Goal: Task Accomplishment & Management: Manage account settings

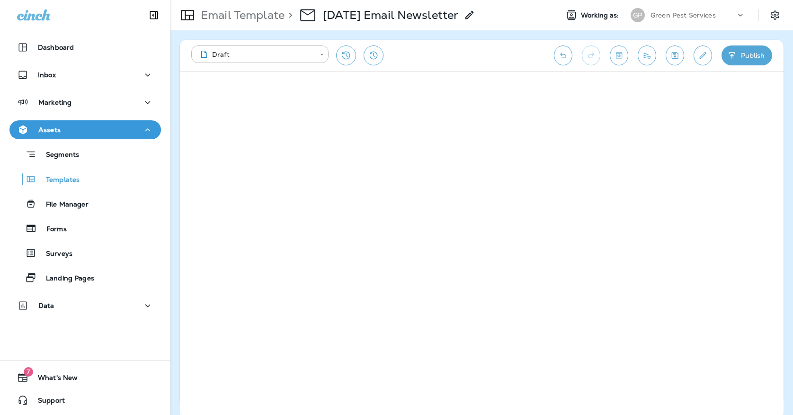
click at [699, 16] on p "Green Pest Services" at bounding box center [682, 15] width 65 height 8
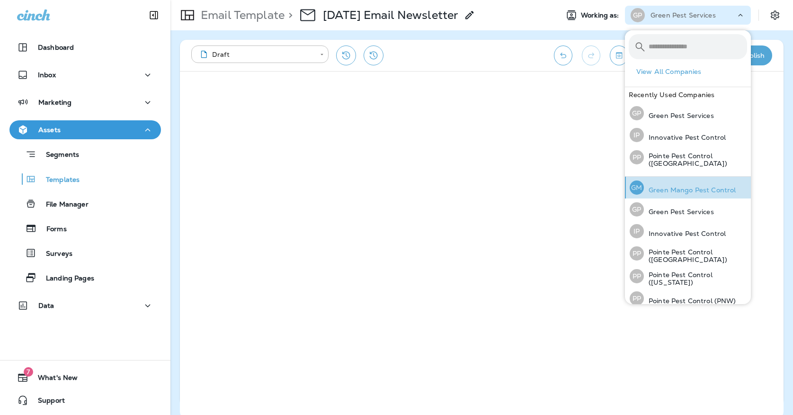
click at [693, 190] on p "Green Mango Pest Control" at bounding box center [690, 190] width 92 height 8
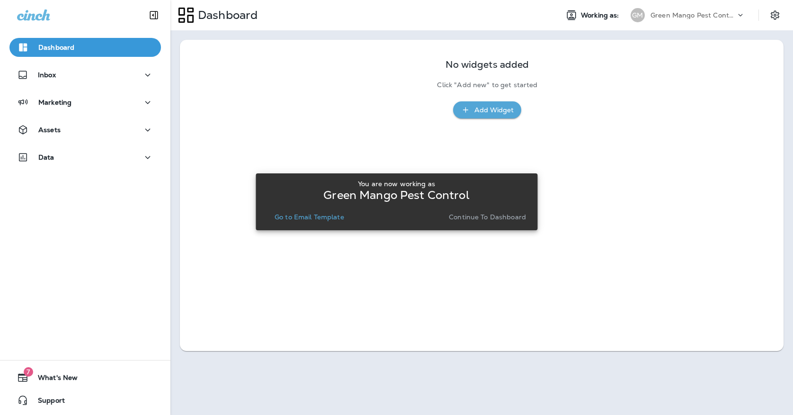
click at [333, 222] on button "Go to Email Template" at bounding box center [309, 216] width 77 height 13
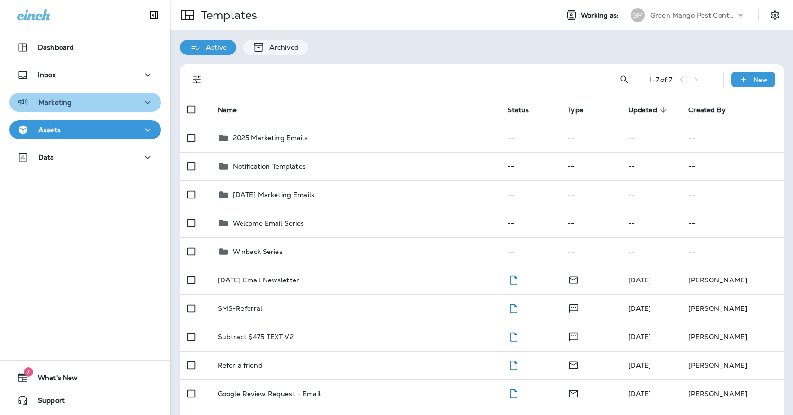
click at [120, 106] on div "Marketing" at bounding box center [85, 103] width 136 height 12
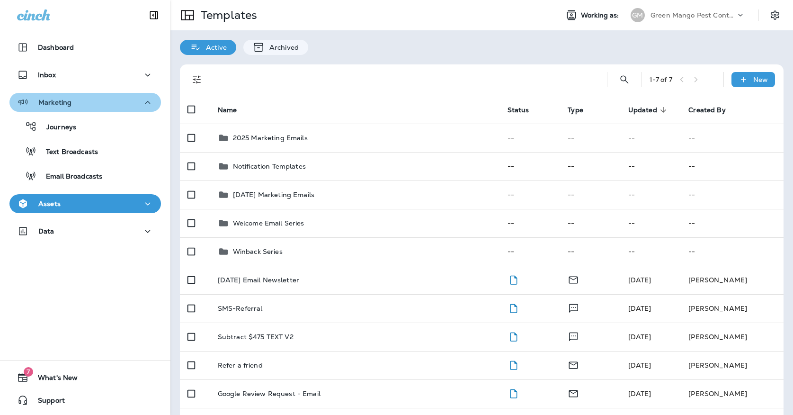
click at [115, 107] on div "Marketing" at bounding box center [85, 103] width 136 height 12
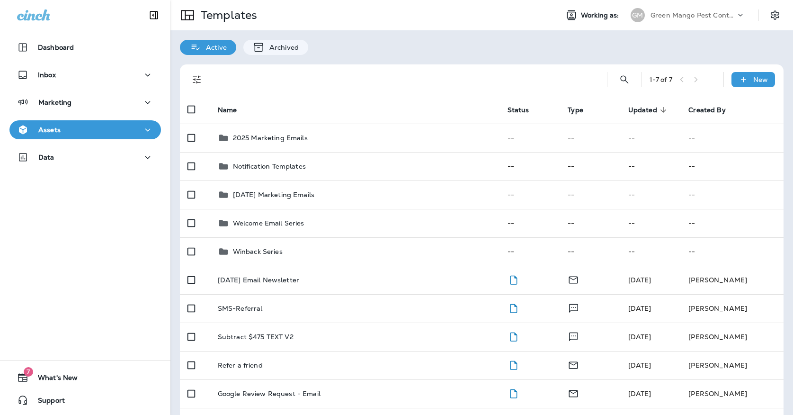
click at [116, 129] on div "Assets" at bounding box center [85, 130] width 136 height 12
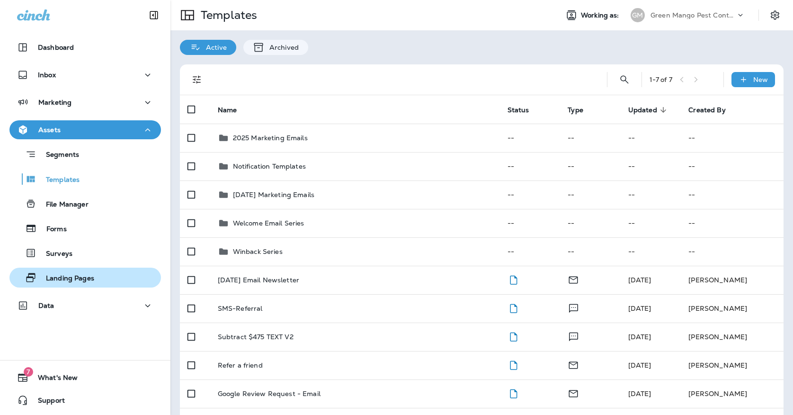
click at [93, 275] on p "Landing Pages" at bounding box center [65, 278] width 58 height 9
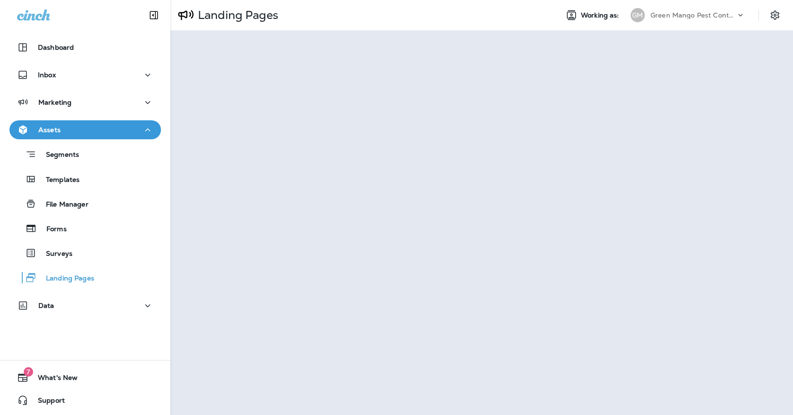
click at [124, 0] on div at bounding box center [85, 14] width 170 height 28
click at [80, 184] on p "Templates" at bounding box center [57, 180] width 43 height 9
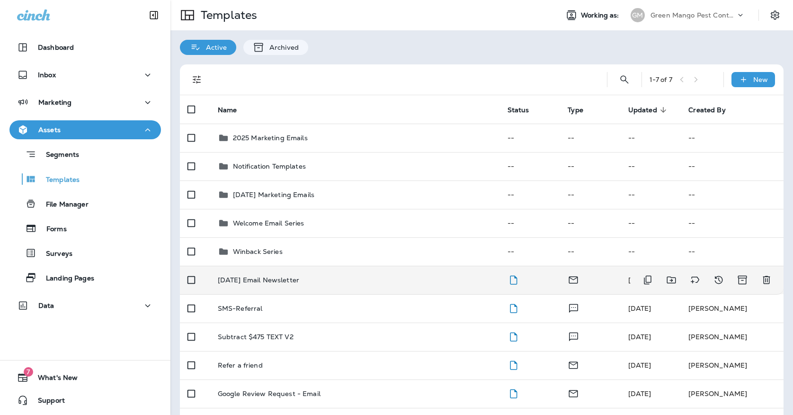
click at [267, 265] on td "[DATE] Email Newsletter" at bounding box center [355, 279] width 290 height 28
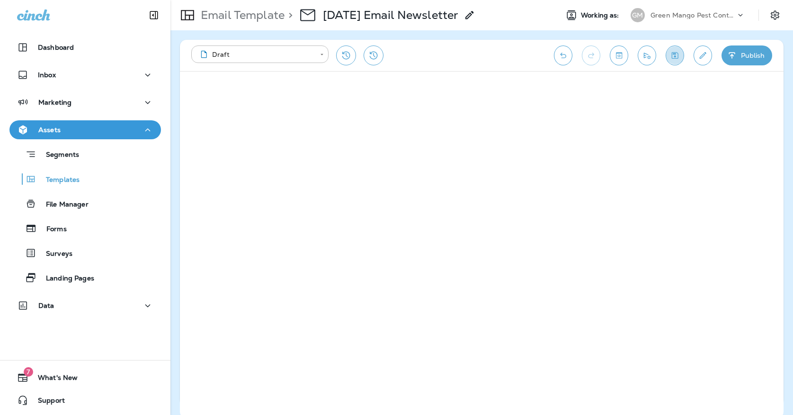
click at [673, 53] on icon "Save" at bounding box center [675, 55] width 7 height 7
click at [674, 52] on icon "Save" at bounding box center [675, 55] width 7 height 7
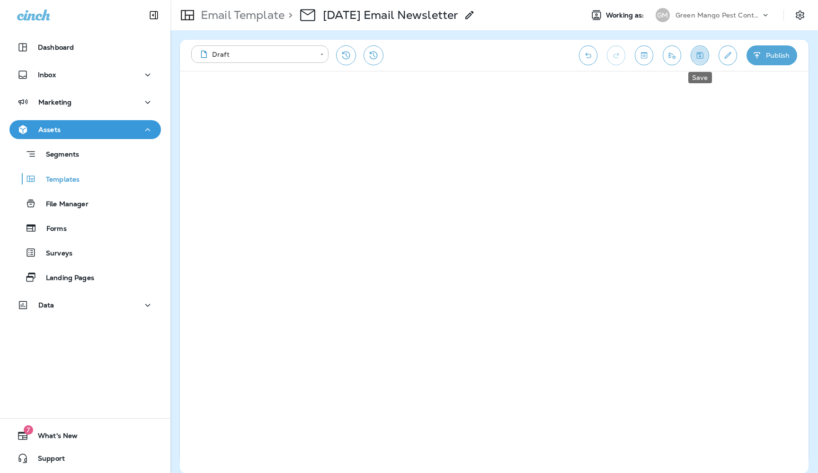
click at [695, 52] on icon "Save" at bounding box center [700, 55] width 10 height 9
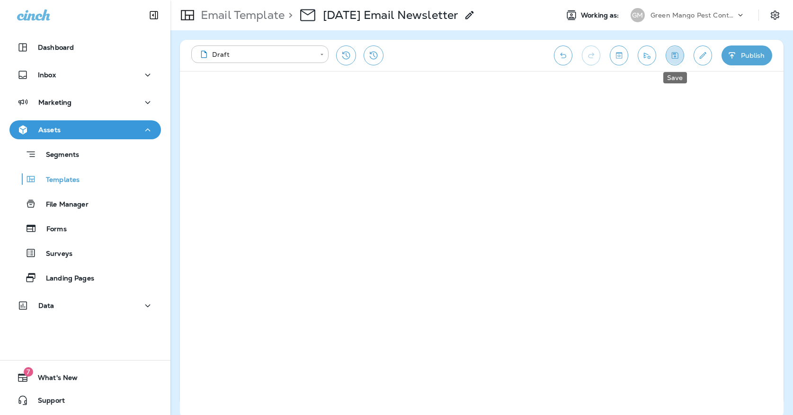
click at [672, 49] on button "Save" at bounding box center [674, 55] width 18 height 20
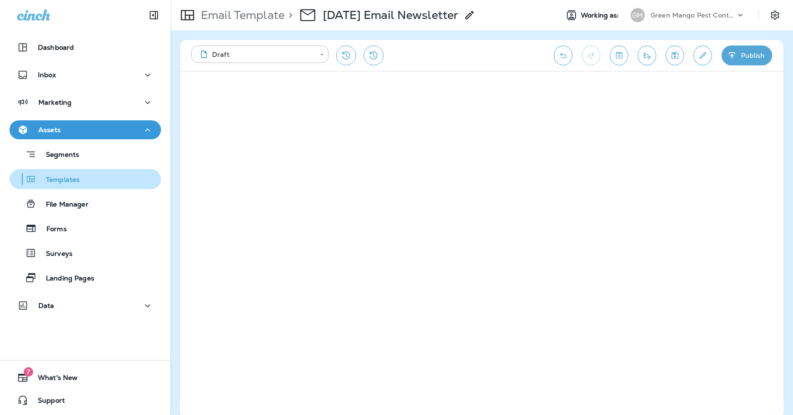
click at [73, 185] on div "Templates" at bounding box center [46, 179] width 66 height 14
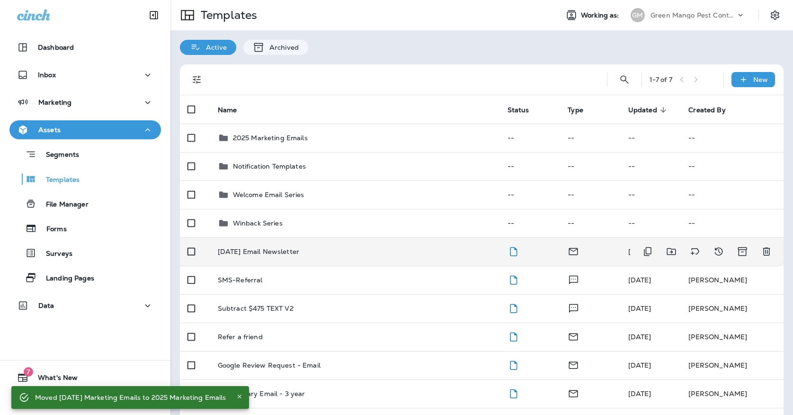
click at [302, 237] on td "[DATE] Email Newsletter" at bounding box center [355, 251] width 290 height 28
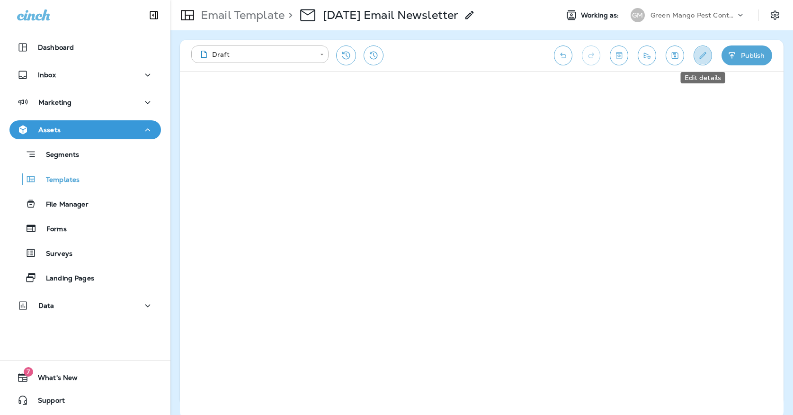
click at [698, 50] on button "Edit details" at bounding box center [702, 55] width 18 height 20
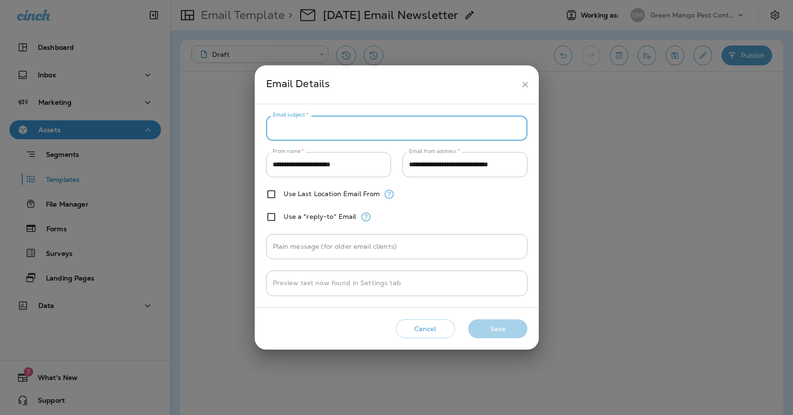
paste input "**********"
type input "**********"
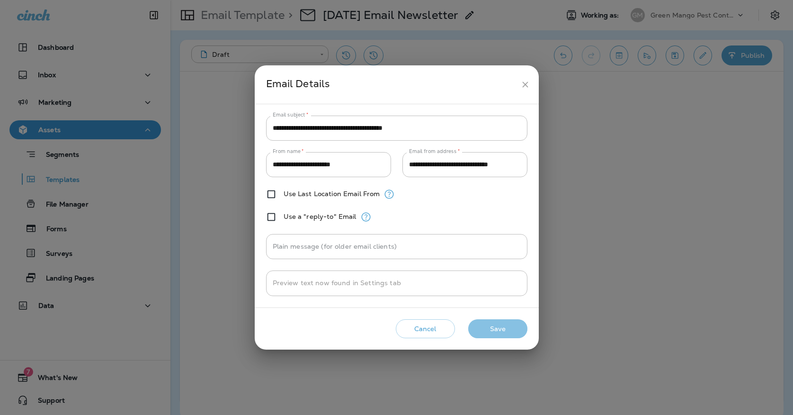
click at [501, 325] on button "Save" at bounding box center [497, 328] width 59 height 19
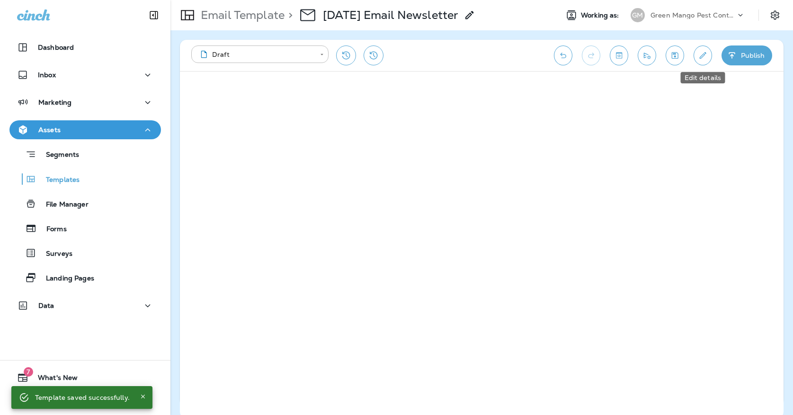
click at [709, 57] on button "Edit details" at bounding box center [702, 55] width 18 height 20
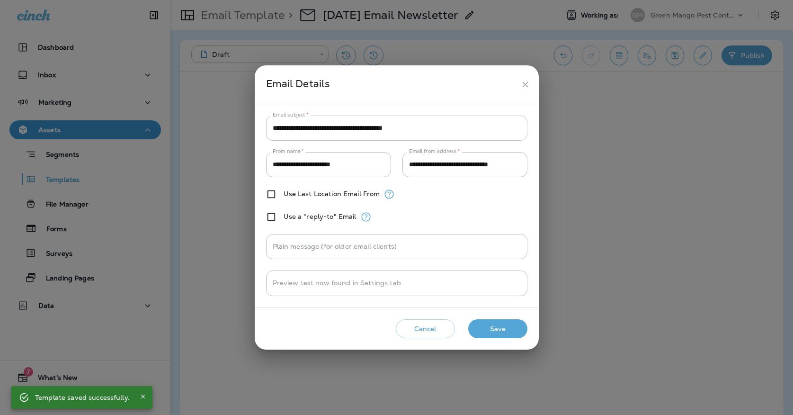
click at [529, 76] on h2 "Email Details" at bounding box center [397, 84] width 284 height 38
click at [522, 87] on icon "close" at bounding box center [525, 85] width 10 height 10
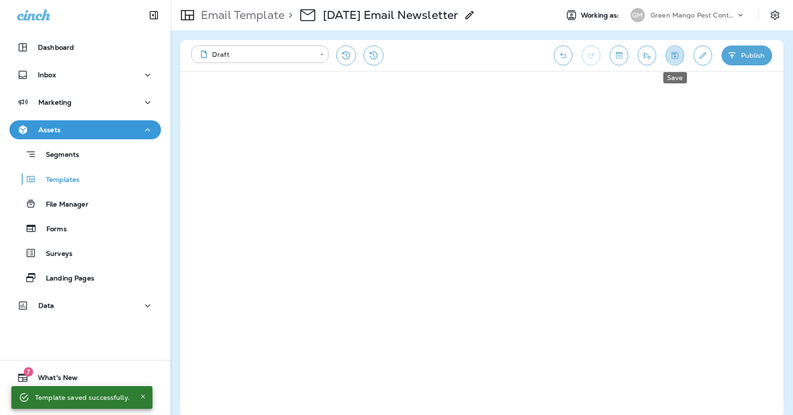
click at [680, 55] on button "Save" at bounding box center [674, 55] width 18 height 20
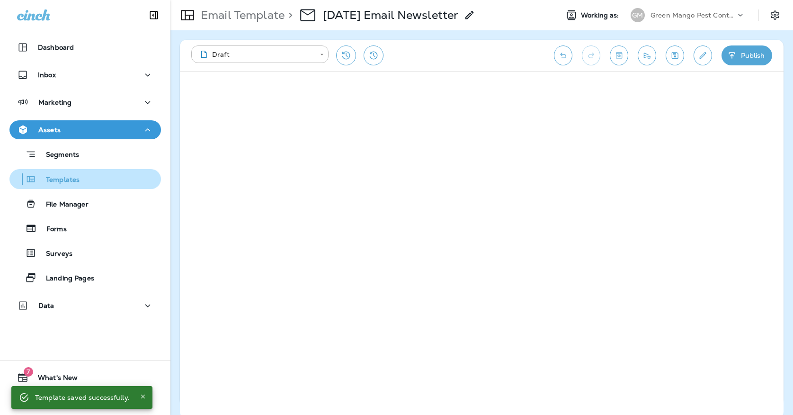
click at [37, 177] on p "Templates" at bounding box center [57, 180] width 43 height 9
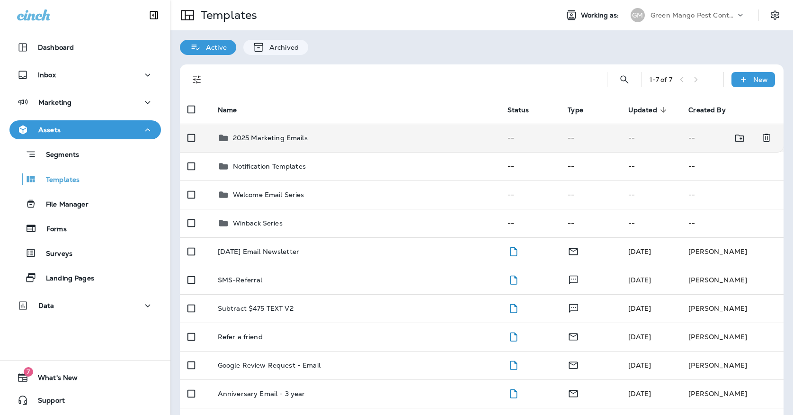
click at [457, 132] on div "2025 Marketing Emails" at bounding box center [355, 137] width 274 height 11
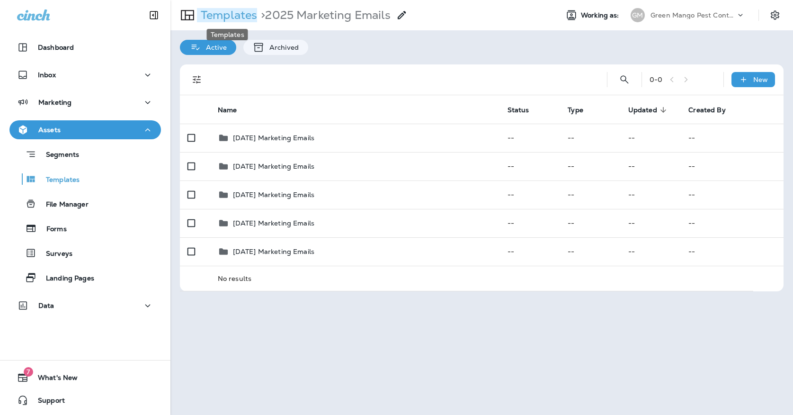
click at [239, 17] on p "Templates" at bounding box center [227, 15] width 60 height 14
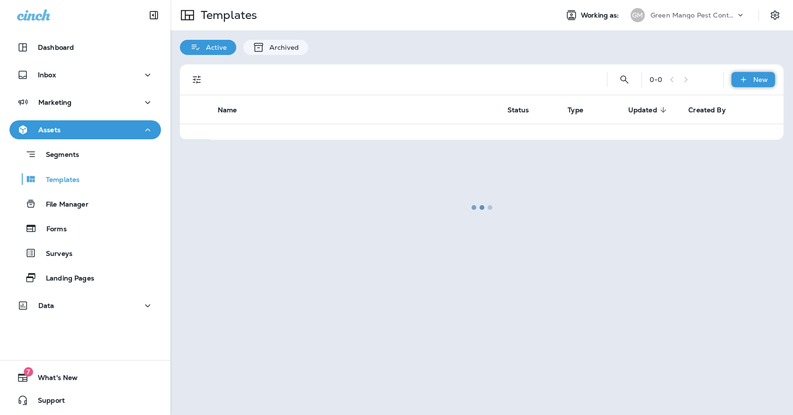
click at [751, 78] on div "New" at bounding box center [753, 79] width 44 height 15
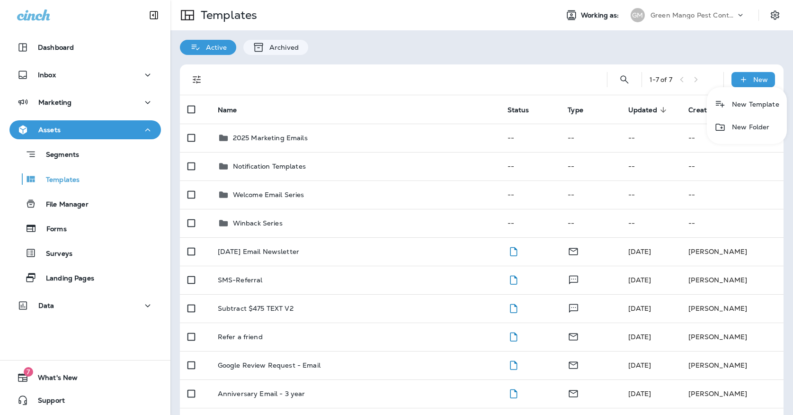
click at [748, 129] on li "New Folder" at bounding box center [747, 126] width 80 height 23
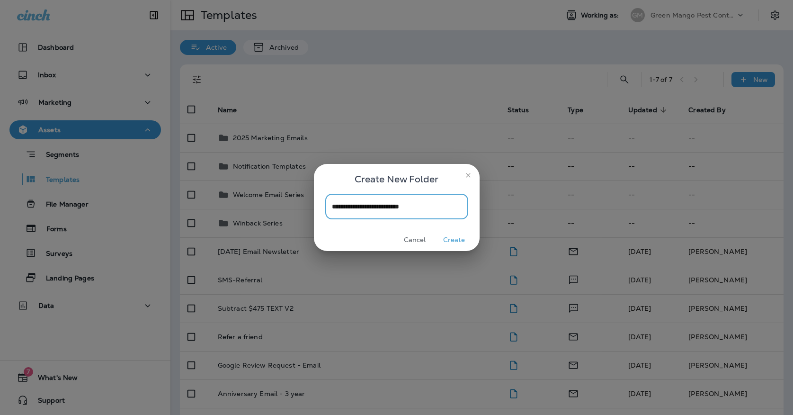
type input "**********"
click at [453, 239] on button "Create" at bounding box center [453, 239] width 35 height 15
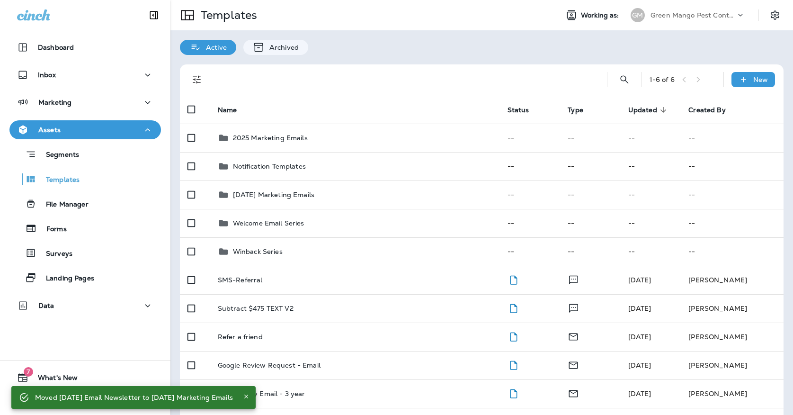
click at [659, 14] on p "Green Mango Pest Control" at bounding box center [692, 15] width 85 height 8
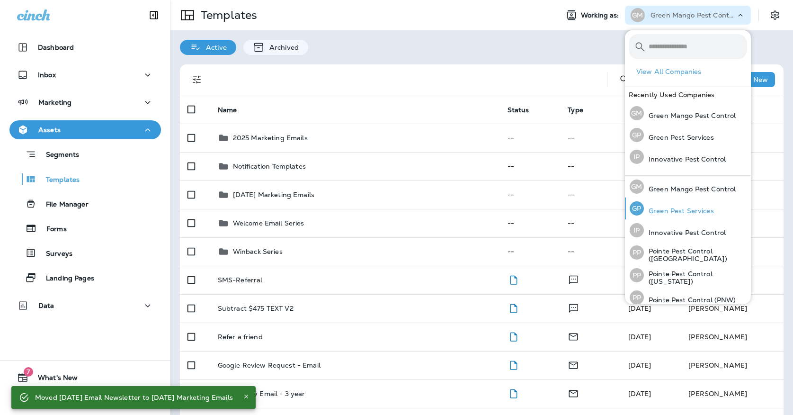
click at [642, 212] on div "GP" at bounding box center [636, 208] width 14 height 14
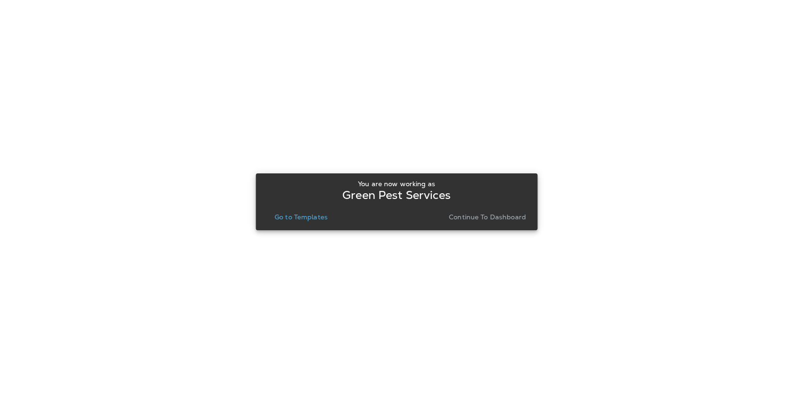
click at [301, 219] on p "Go to Templates" at bounding box center [300, 217] width 53 height 8
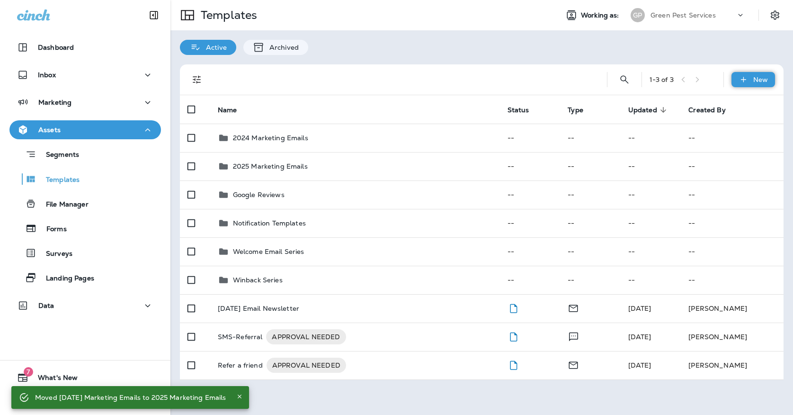
click at [752, 74] on div "New" at bounding box center [753, 79] width 44 height 15
click at [731, 127] on li "New Folder" at bounding box center [747, 126] width 80 height 23
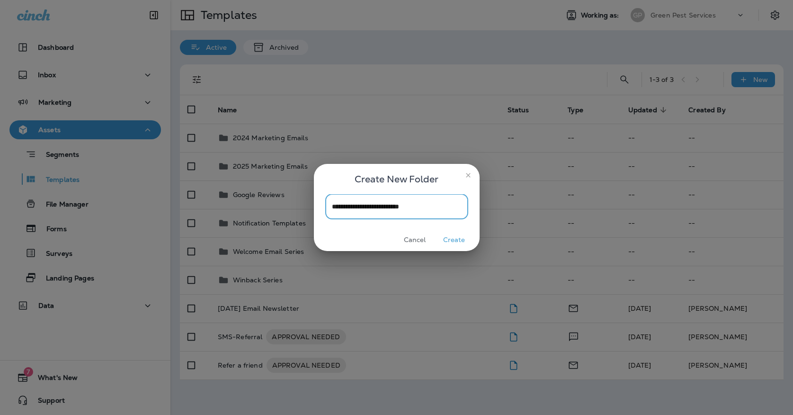
type input "**********"
click at [454, 242] on button "Create" at bounding box center [453, 239] width 35 height 15
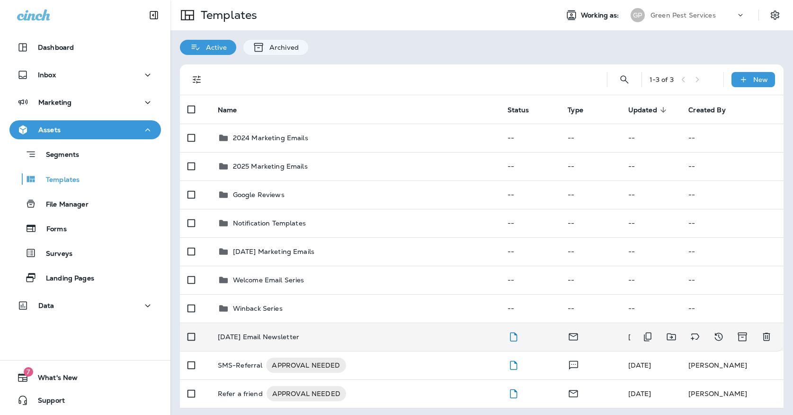
click at [338, 333] on div "[DATE] Email Newsletter" at bounding box center [355, 337] width 274 height 8
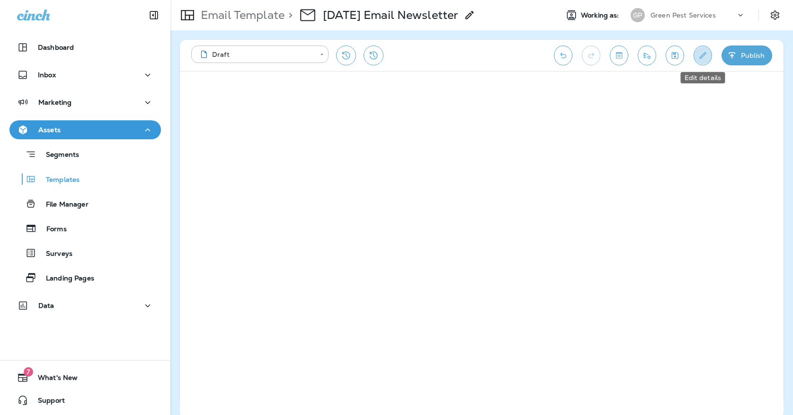
click at [698, 54] on icon "Edit details" at bounding box center [703, 55] width 10 height 9
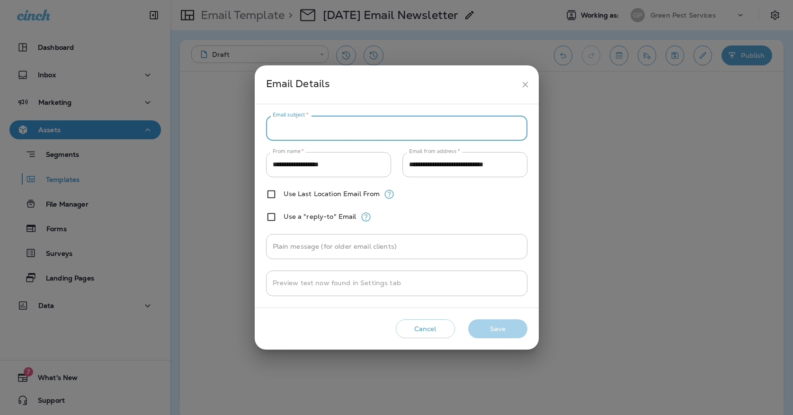
paste input "**********"
type input "**********"
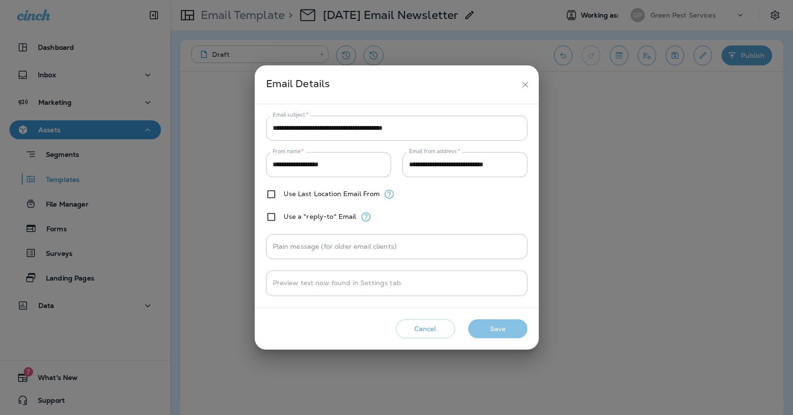
click at [501, 332] on button "Save" at bounding box center [497, 328] width 59 height 19
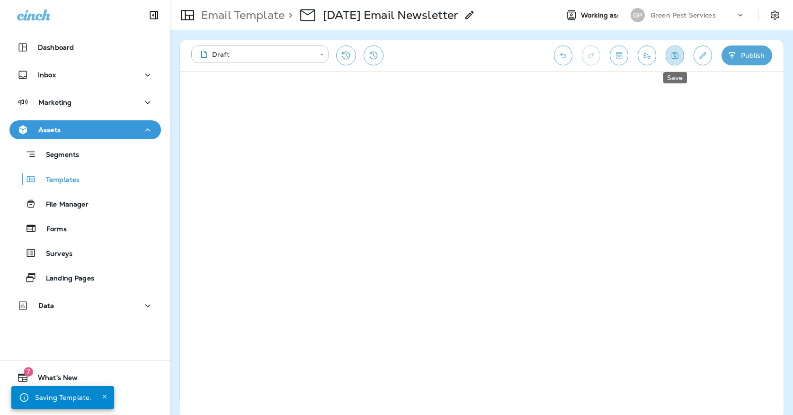
click at [673, 58] on icon "Save" at bounding box center [675, 55] width 7 height 7
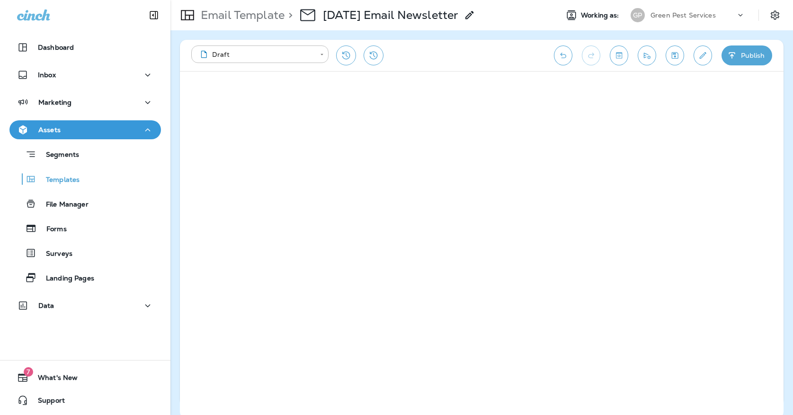
click at [673, 52] on icon "Save" at bounding box center [675, 55] width 10 height 9
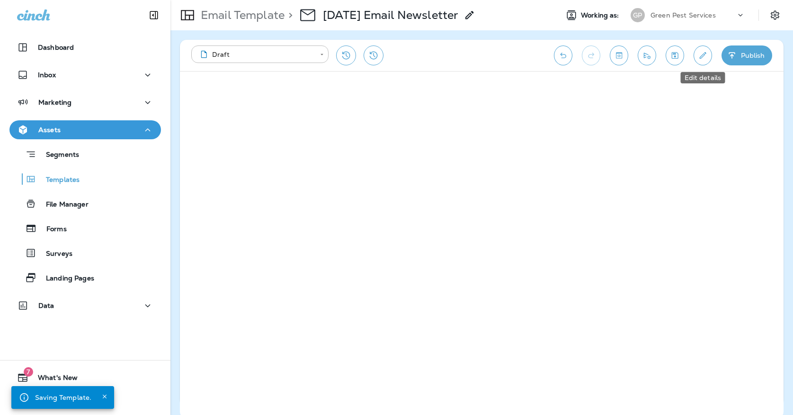
click at [695, 51] on button "Edit details" at bounding box center [702, 55] width 18 height 20
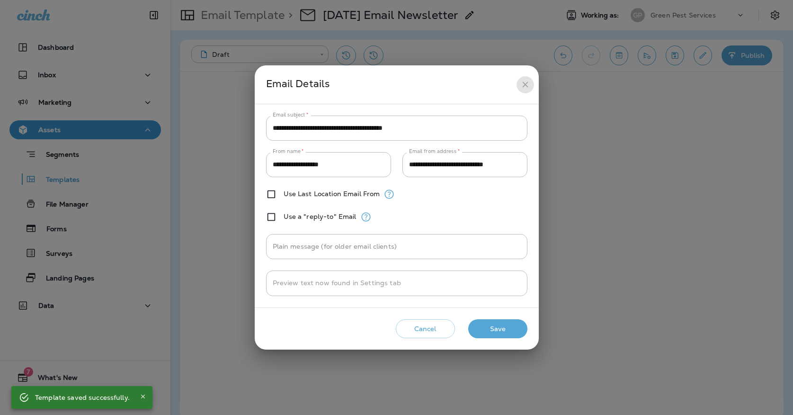
click at [528, 85] on icon "close" at bounding box center [525, 85] width 10 height 10
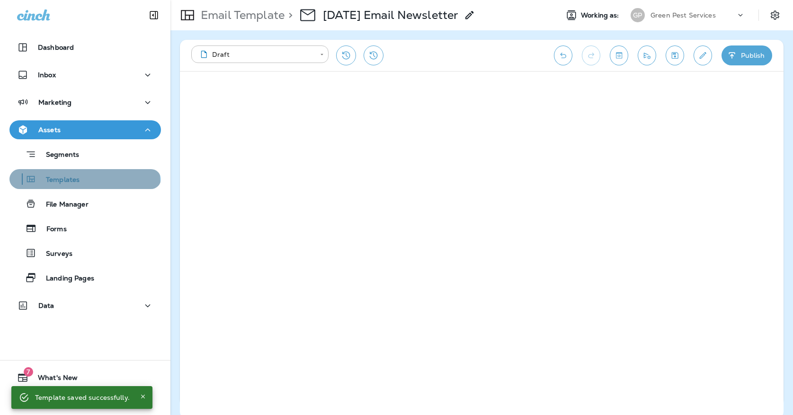
click at [80, 184] on p "Templates" at bounding box center [57, 180] width 43 height 9
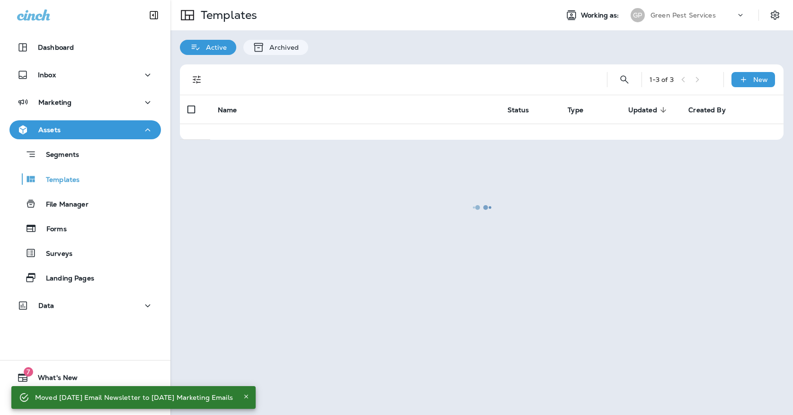
click at [679, 21] on div at bounding box center [481, 207] width 620 height 413
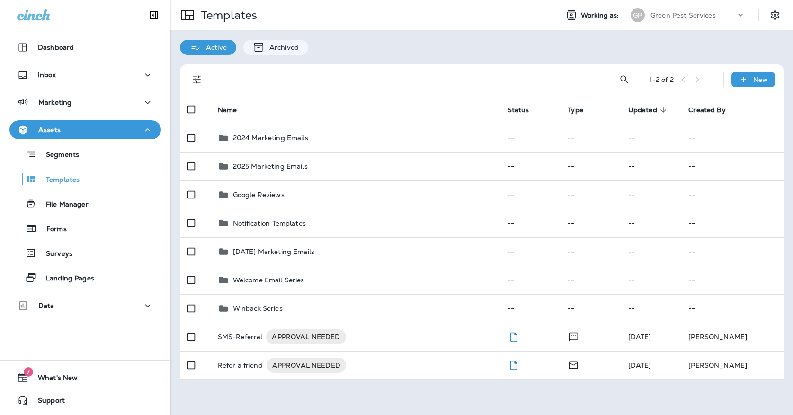
click at [681, 15] on p "Green Pest Services" at bounding box center [682, 15] width 65 height 8
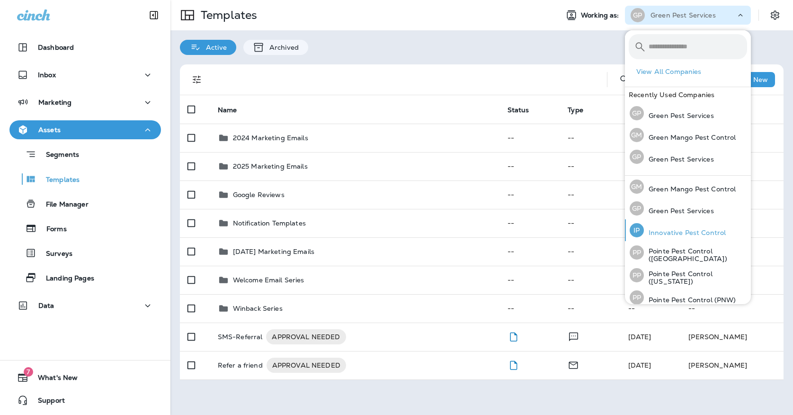
click at [660, 227] on div "IP Innovative Pest Control" at bounding box center [678, 230] width 104 height 22
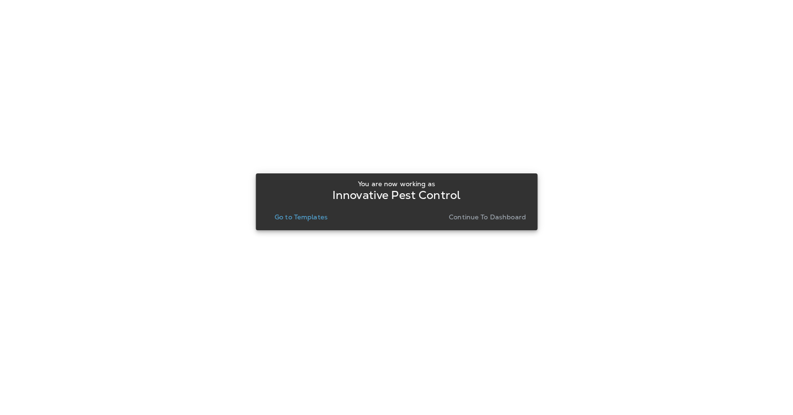
click at [305, 213] on p "Go to Templates" at bounding box center [300, 217] width 53 height 8
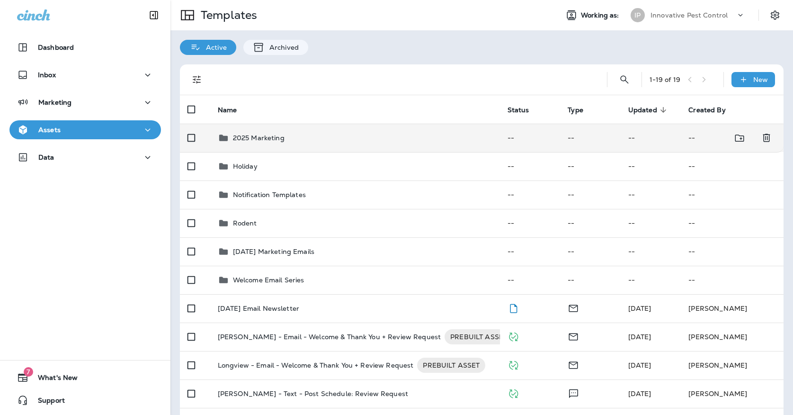
click at [309, 138] on td "2025 Marketing" at bounding box center [355, 138] width 290 height 28
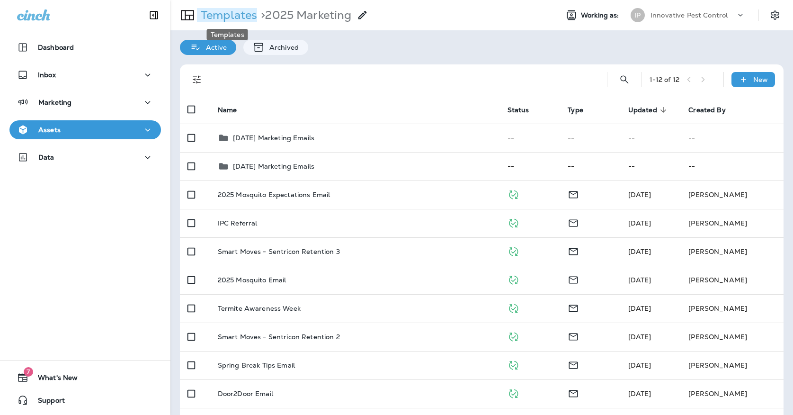
click at [231, 18] on p "Templates" at bounding box center [227, 15] width 60 height 14
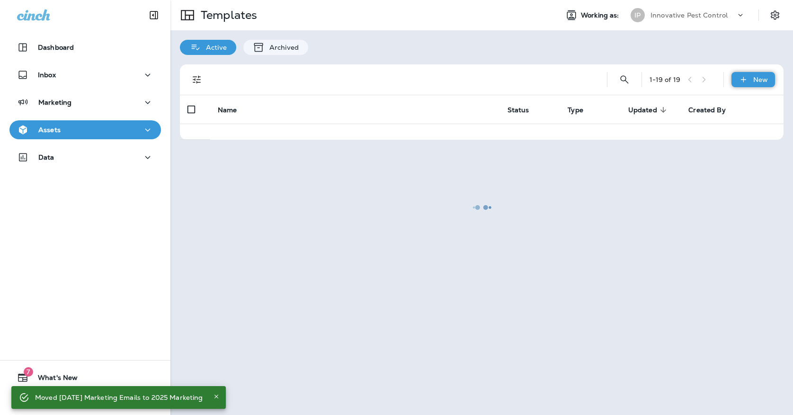
click at [747, 78] on icon at bounding box center [743, 79] width 10 height 9
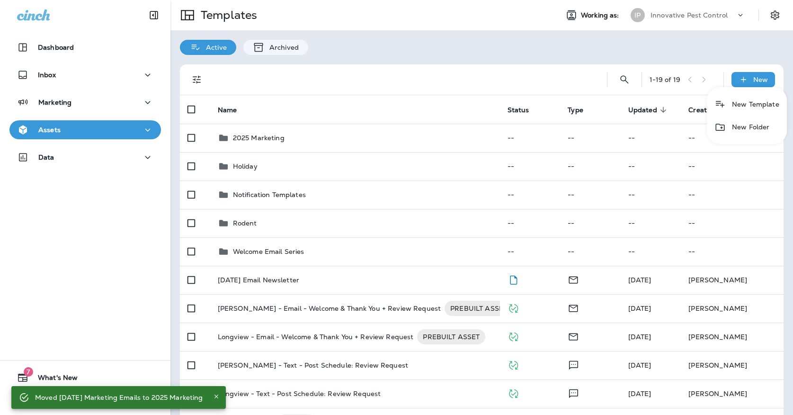
click at [729, 130] on li "New Folder" at bounding box center [747, 126] width 80 height 23
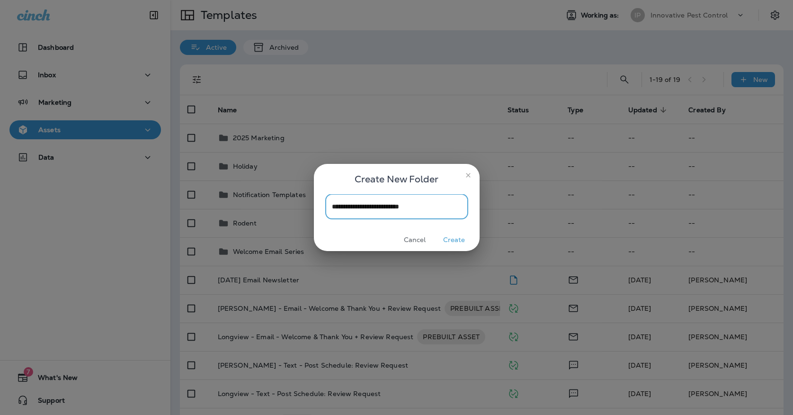
type input "**********"
click at [457, 239] on button "Create" at bounding box center [453, 239] width 35 height 15
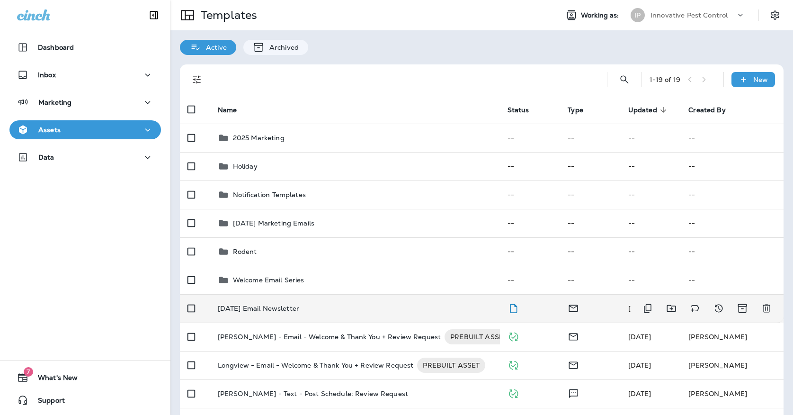
click at [341, 294] on td "[DATE] Email Newsletter" at bounding box center [355, 308] width 290 height 28
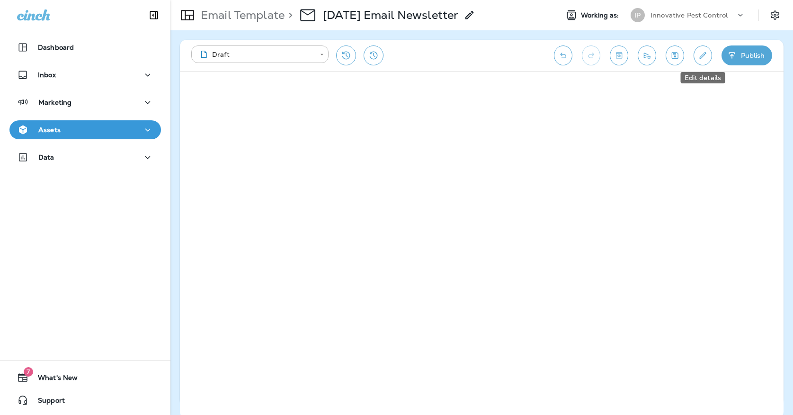
click at [705, 55] on icon "Edit details" at bounding box center [703, 55] width 10 height 9
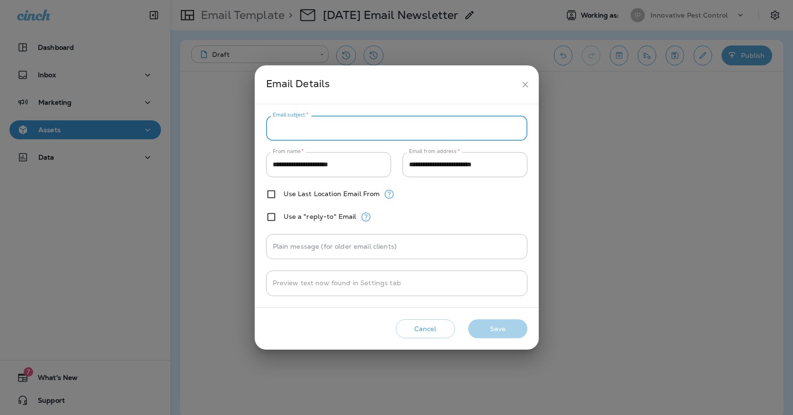
paste input "**********"
type input "**********"
click at [506, 332] on button "Save" at bounding box center [497, 328] width 59 height 19
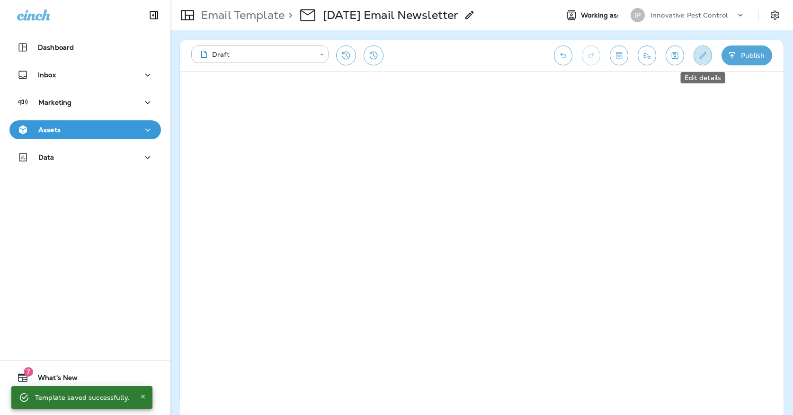
click at [702, 50] on button "Edit details" at bounding box center [702, 55] width 18 height 20
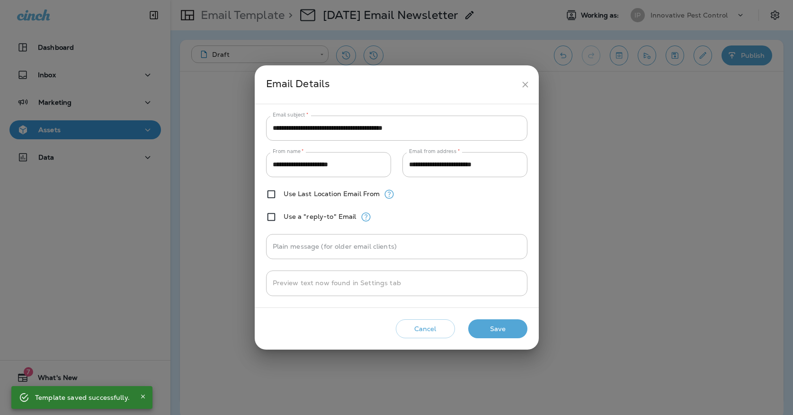
click at [522, 88] on icon "close" at bounding box center [525, 85] width 10 height 10
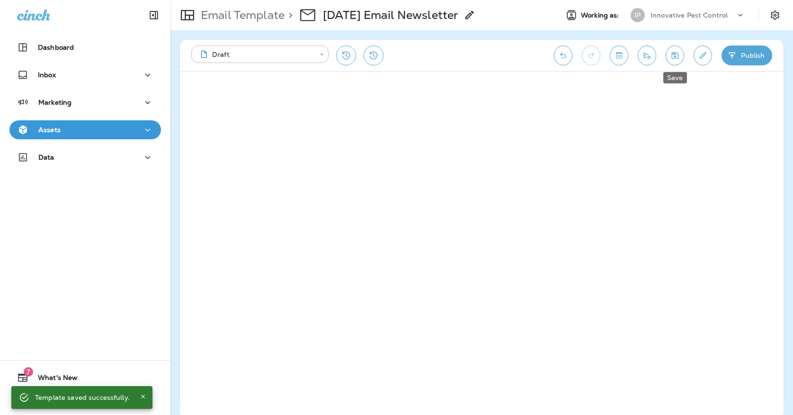
click at [678, 57] on icon "Save" at bounding box center [675, 55] width 7 height 7
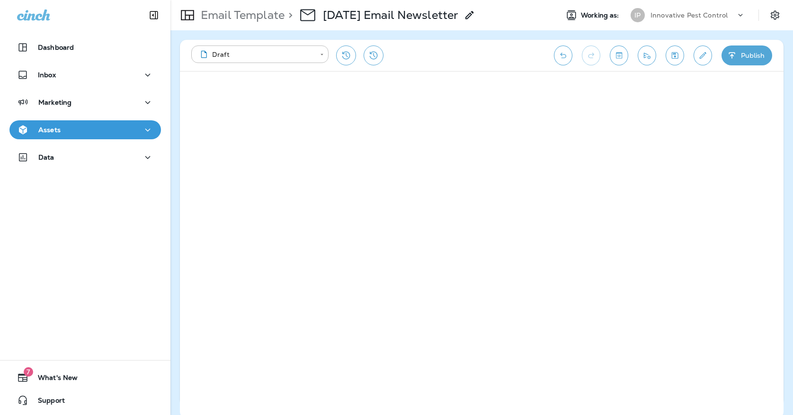
click at [128, 127] on div "Assets" at bounding box center [85, 130] width 136 height 12
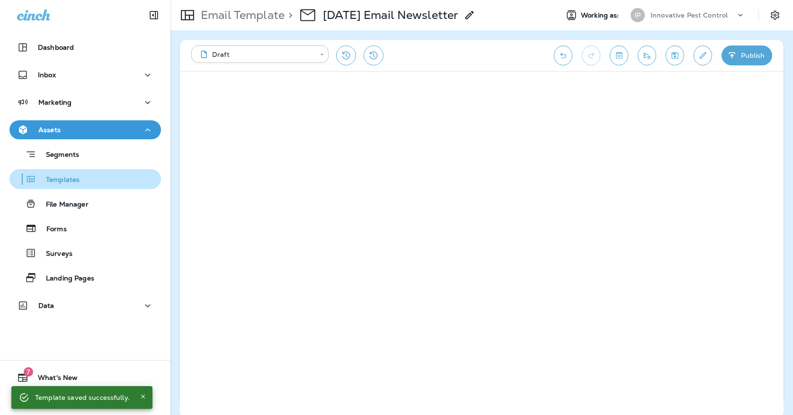
click at [120, 174] on div "Templates" at bounding box center [85, 179] width 144 height 14
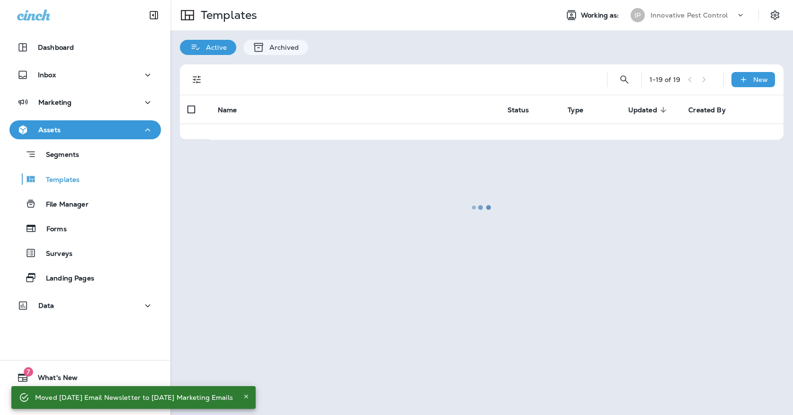
click at [652, 17] on div at bounding box center [481, 207] width 620 height 413
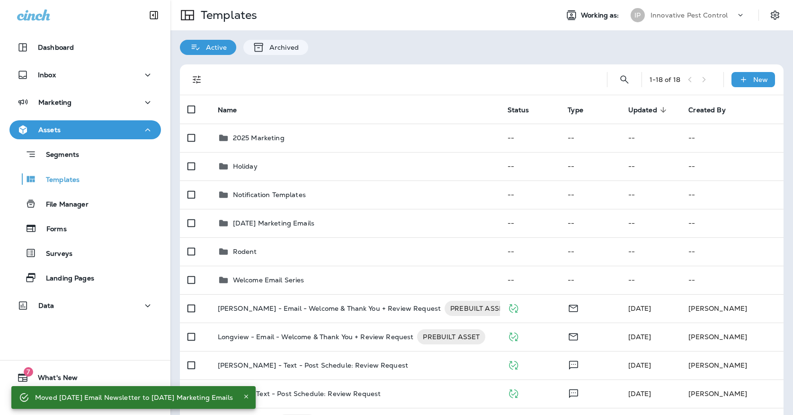
click at [652, 17] on p "Innovative Pest Control" at bounding box center [688, 15] width 77 height 8
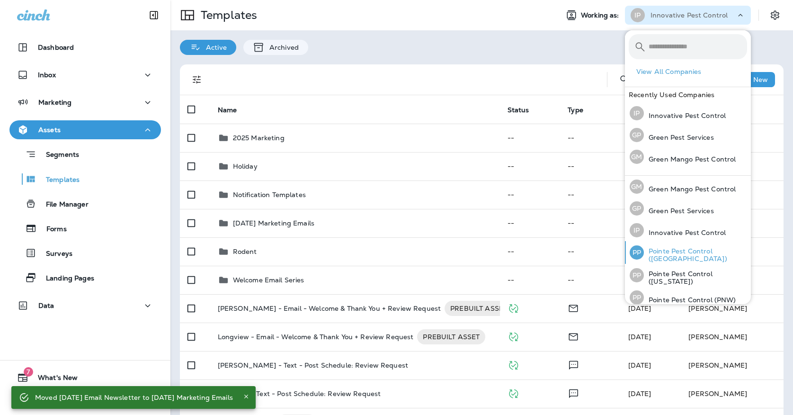
click at [647, 251] on p "Pointe Pest Control ([GEOGRAPHIC_DATA])" at bounding box center [695, 254] width 103 height 15
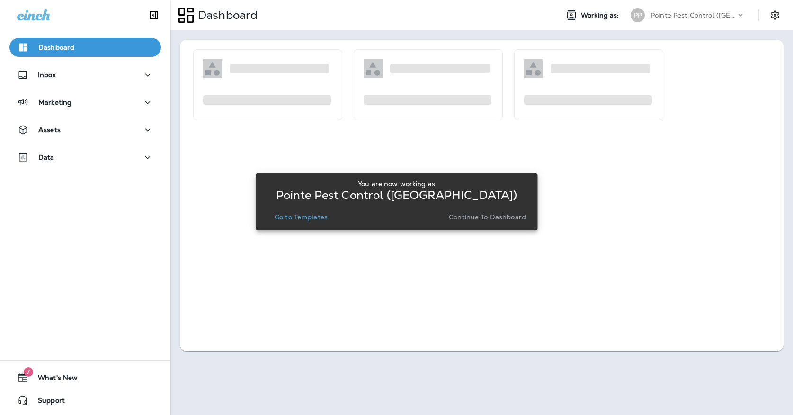
click at [291, 210] on div "You are now working as Pointe Pest Control ([GEOGRAPHIC_DATA]) Go to Templates …" at bounding box center [396, 202] width 266 height 44
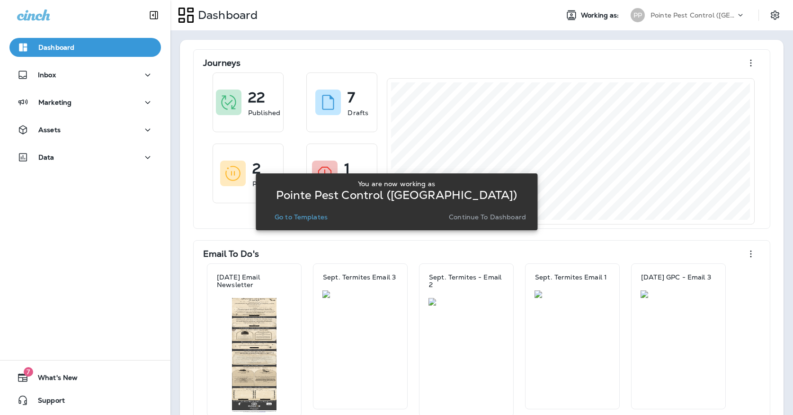
click at [292, 223] on div "You are now working as Pointe Pest Control ([GEOGRAPHIC_DATA]) Go to Templates …" at bounding box center [396, 201] width 266 height 51
click at [294, 218] on p "Go to Templates" at bounding box center [300, 217] width 53 height 8
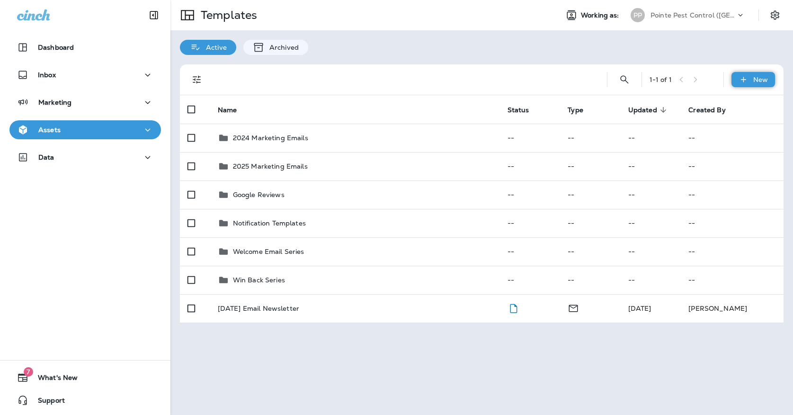
click at [738, 79] on div "New" at bounding box center [753, 79] width 44 height 15
click at [732, 125] on li "New Folder" at bounding box center [747, 126] width 80 height 23
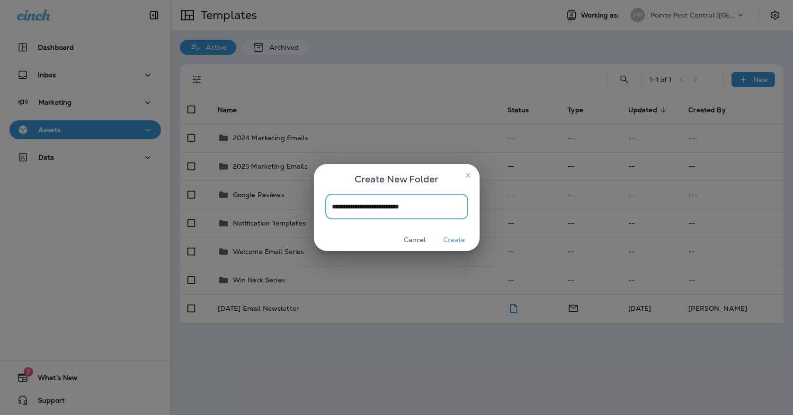
type input "**********"
click at [455, 241] on button "Create" at bounding box center [453, 239] width 35 height 15
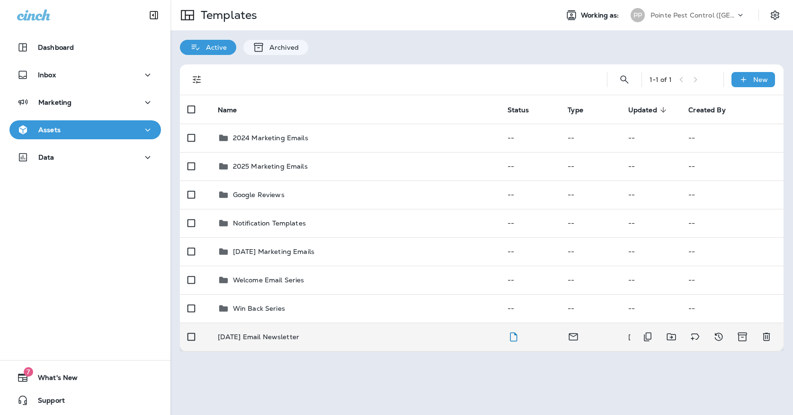
click at [338, 333] on div "[DATE] Email Newsletter" at bounding box center [355, 337] width 274 height 8
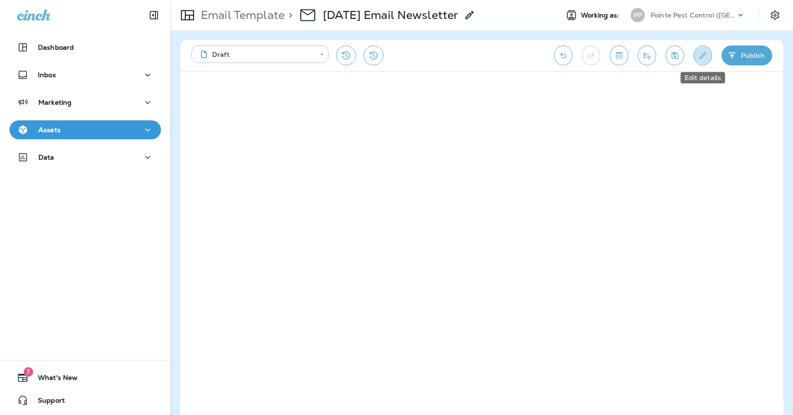
click at [703, 59] on icon "Edit details" at bounding box center [703, 55] width 10 height 9
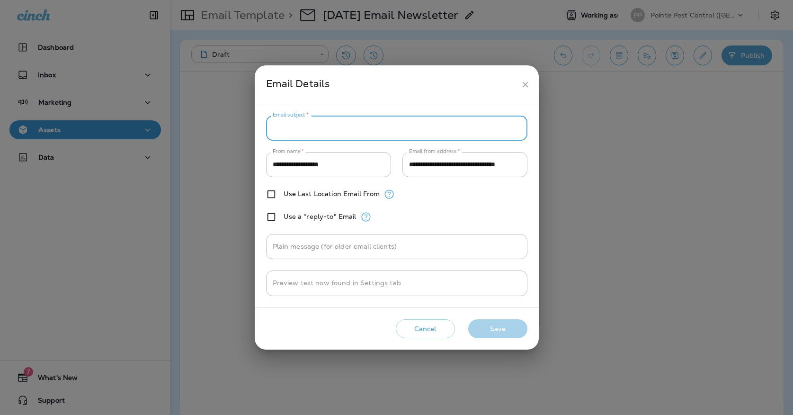
paste input "**********"
type input "**********"
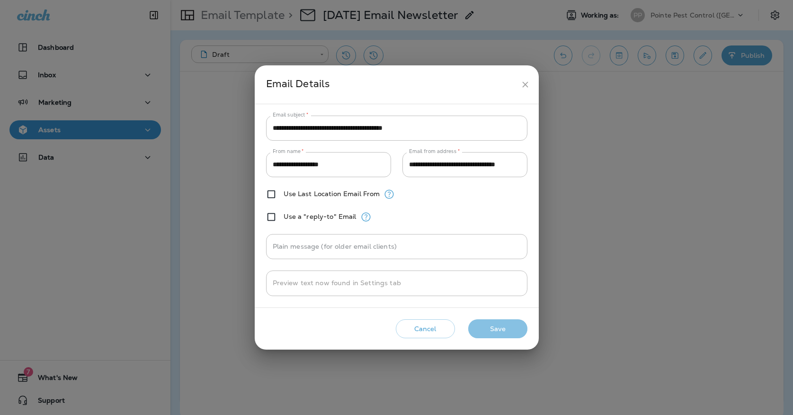
click at [494, 332] on button "Save" at bounding box center [497, 328] width 59 height 19
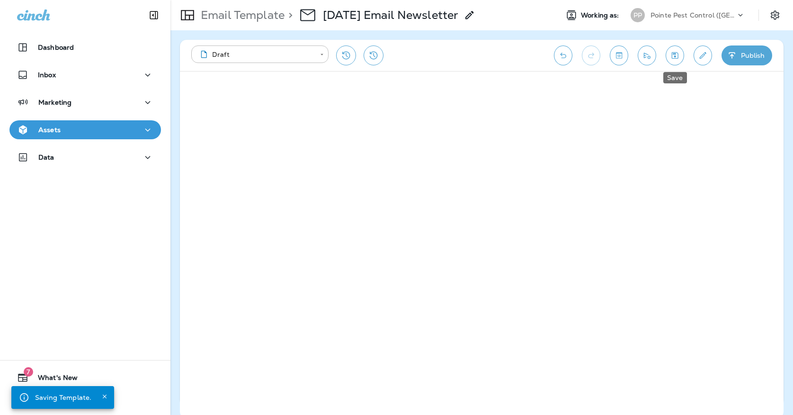
click at [681, 51] on button "Save" at bounding box center [674, 55] width 18 height 20
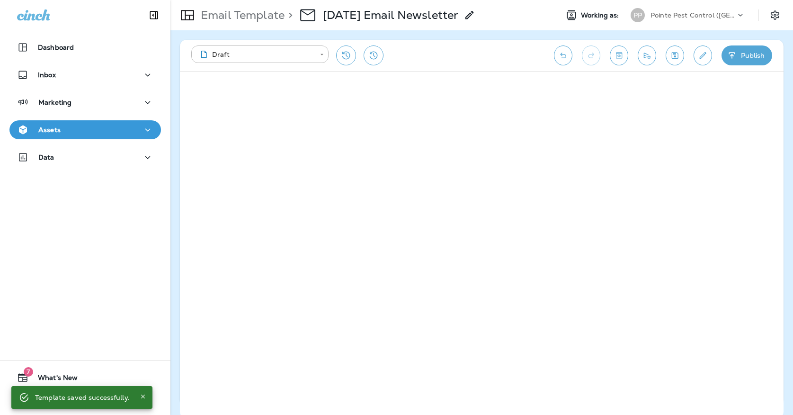
click at [113, 127] on div "Assets" at bounding box center [85, 130] width 136 height 12
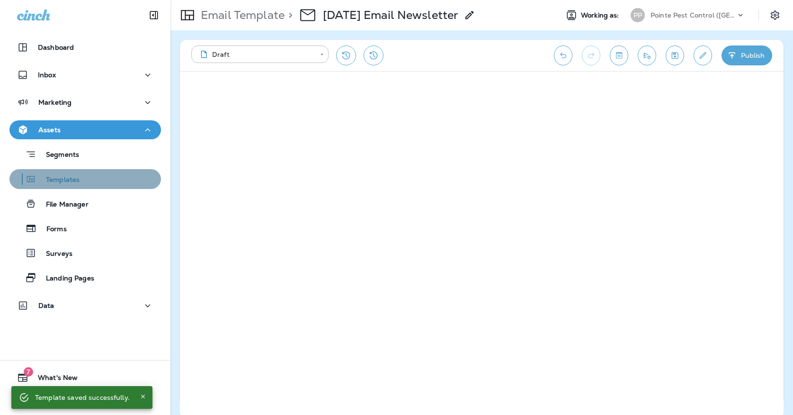
click at [108, 179] on div "Templates" at bounding box center [85, 179] width 144 height 14
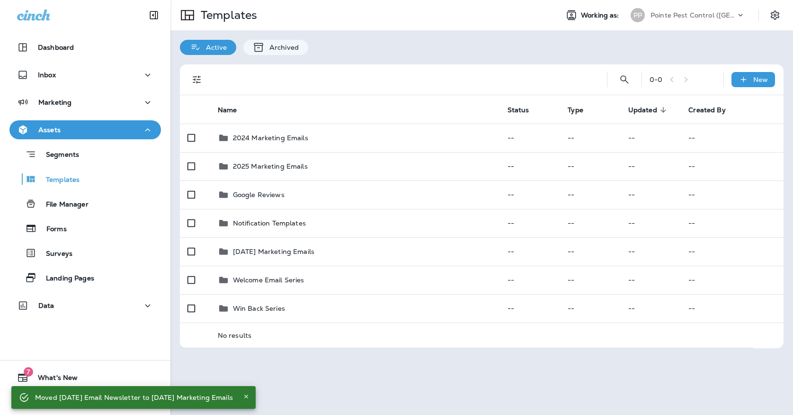
click at [654, 18] on p "Pointe Pest Control ([GEOGRAPHIC_DATA])" at bounding box center [692, 15] width 85 height 8
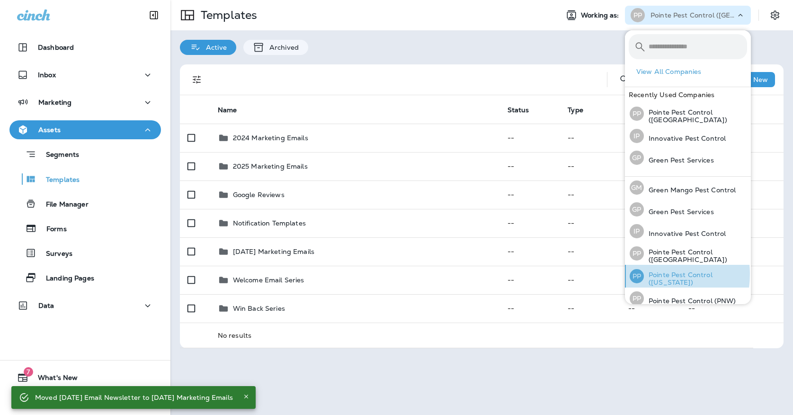
click at [646, 272] on p "Pointe Pest Control ([US_STATE])" at bounding box center [695, 278] width 103 height 15
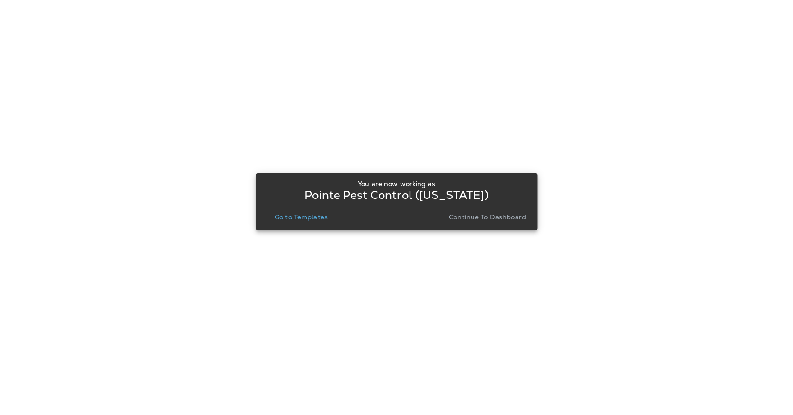
click at [314, 221] on p "Go to Templates" at bounding box center [300, 217] width 53 height 8
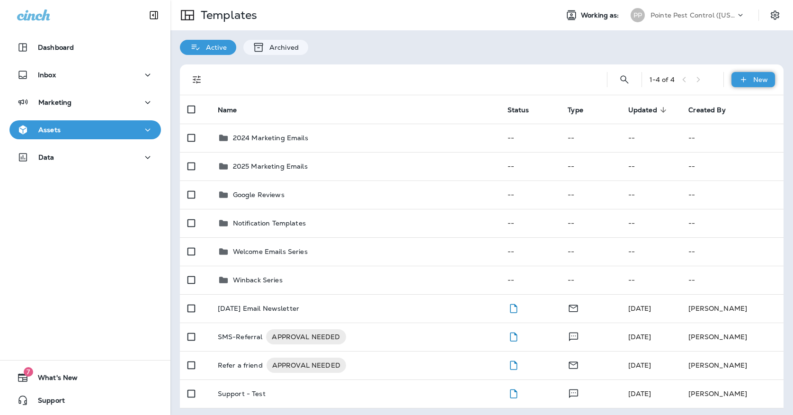
click at [756, 80] on p "New" at bounding box center [760, 80] width 15 height 8
click at [728, 132] on li "New Folder" at bounding box center [747, 126] width 80 height 23
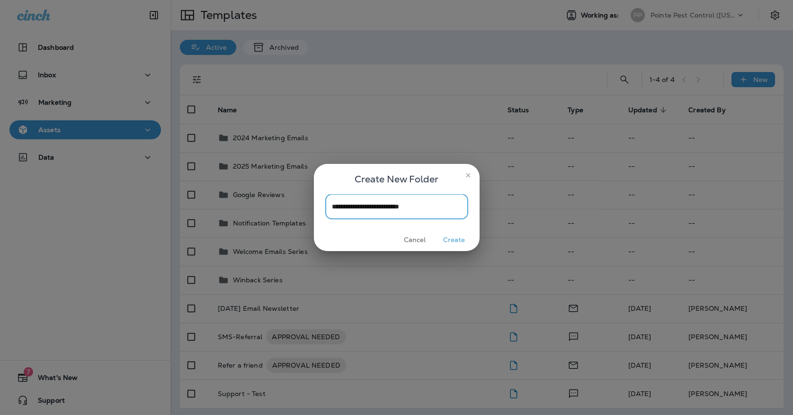
type input "**********"
click at [461, 240] on button "Create" at bounding box center [453, 239] width 35 height 15
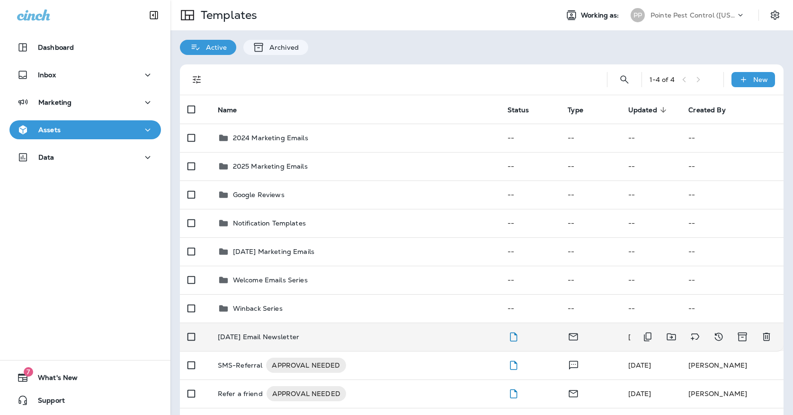
click at [310, 332] on td "[DATE] Email Newsletter" at bounding box center [355, 336] width 290 height 28
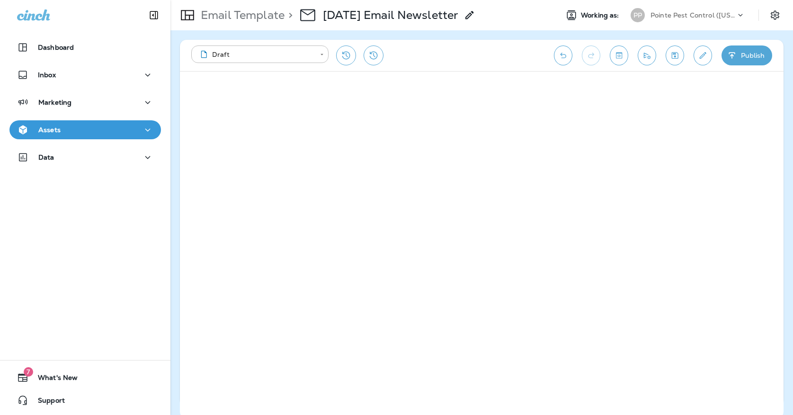
click at [697, 50] on button "Edit details" at bounding box center [702, 55] width 18 height 20
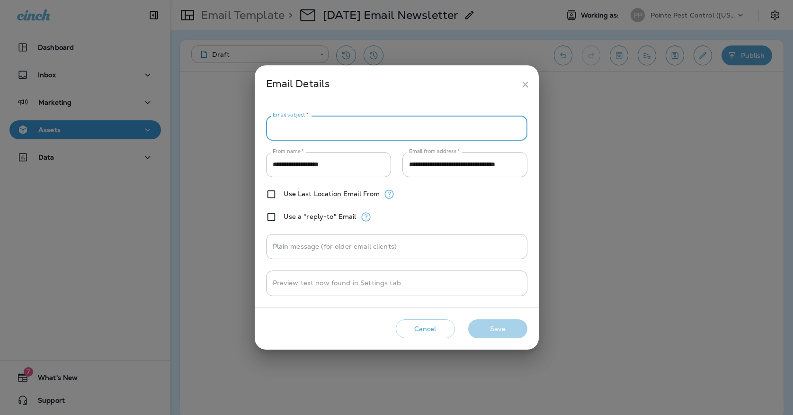
paste input "**********"
type input "**********"
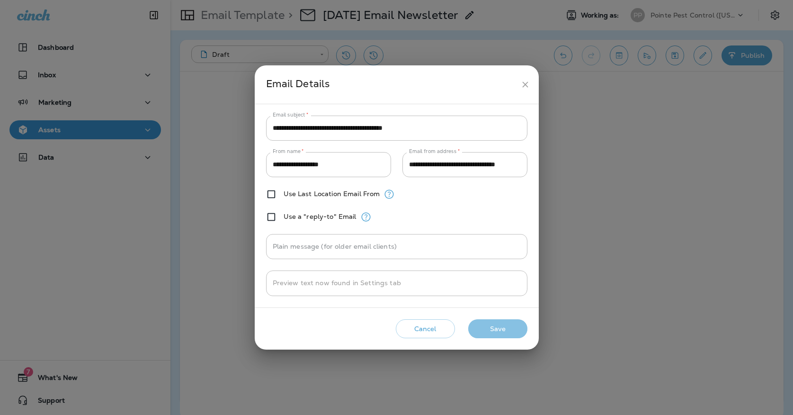
click at [502, 324] on button "Save" at bounding box center [497, 328] width 59 height 19
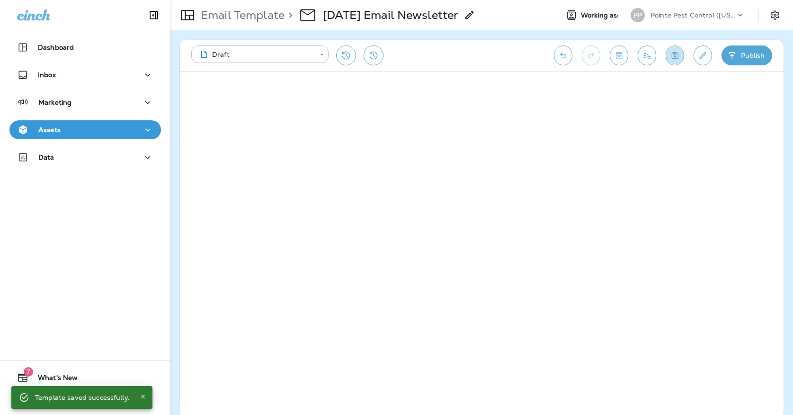
click at [679, 56] on icon "Save" at bounding box center [675, 55] width 10 height 9
click at [707, 52] on icon "Edit details" at bounding box center [703, 55] width 10 height 9
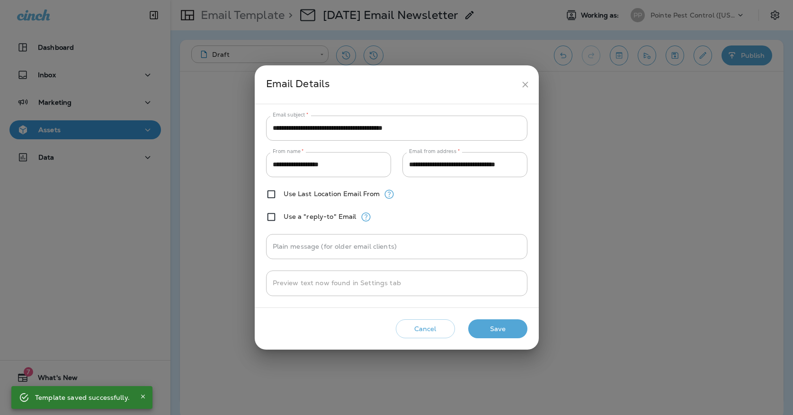
click at [528, 90] on button "close" at bounding box center [525, 85] width 18 height 18
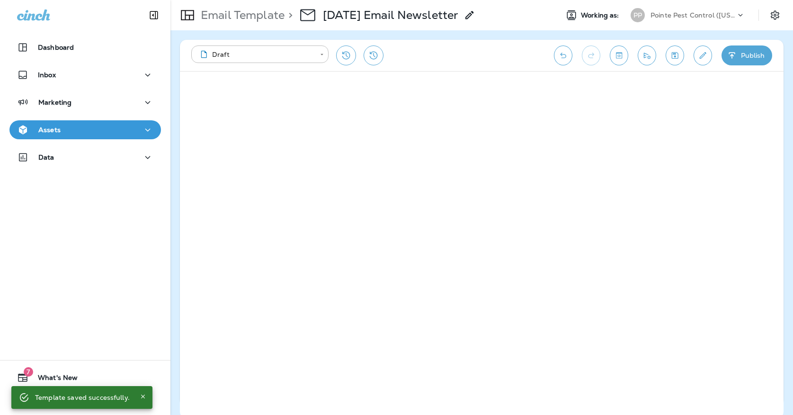
click at [101, 135] on div "Assets" at bounding box center [85, 130] width 136 height 12
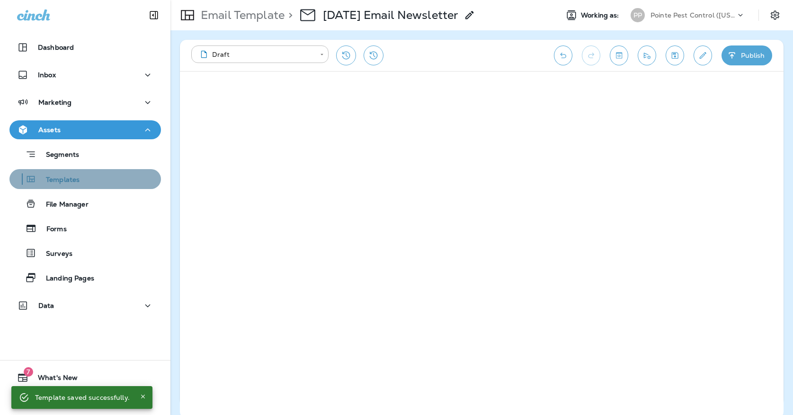
click at [99, 180] on div "Templates" at bounding box center [85, 179] width 144 height 14
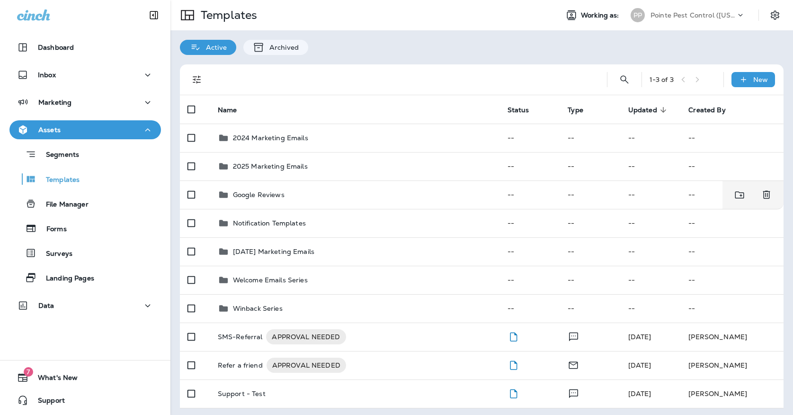
click at [682, 14] on p "Pointe Pest Control ([US_STATE])" at bounding box center [692, 15] width 85 height 8
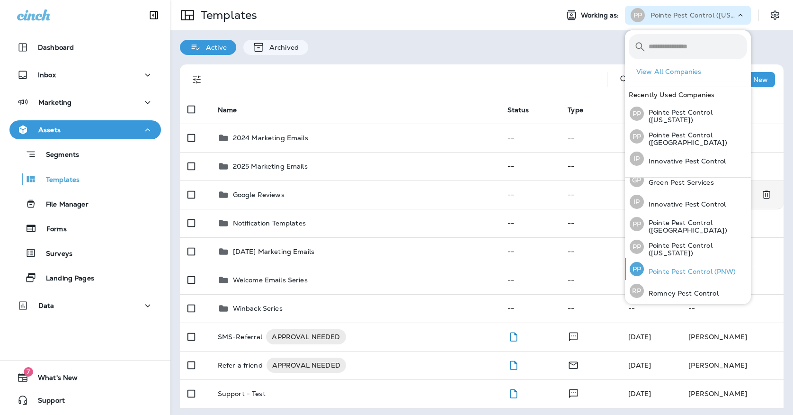
scroll to position [30, 0]
click at [666, 270] on p "Pointe Pest Control (PNW)" at bounding box center [690, 272] width 92 height 8
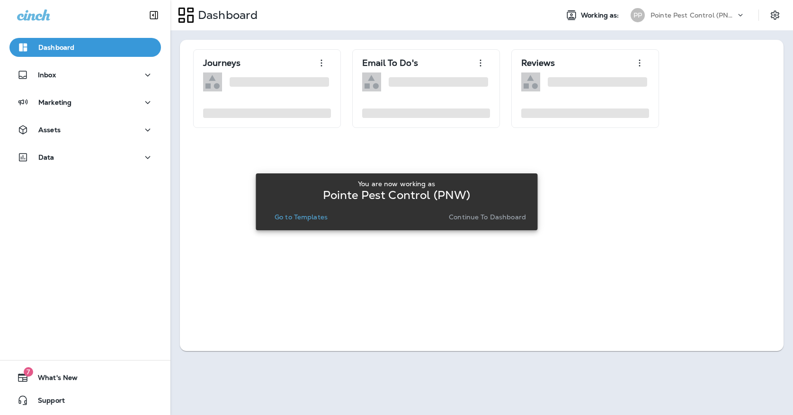
click at [287, 220] on p "Go to Templates" at bounding box center [300, 217] width 53 height 8
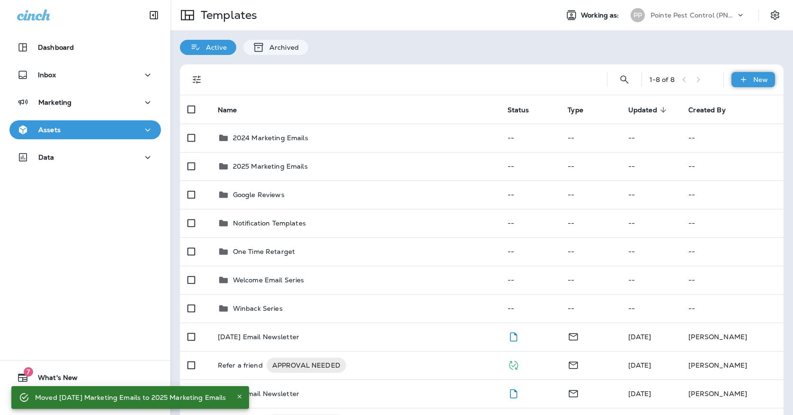
click at [753, 76] on p "New" at bounding box center [760, 80] width 15 height 8
click at [726, 126] on li "New Folder" at bounding box center [747, 126] width 80 height 23
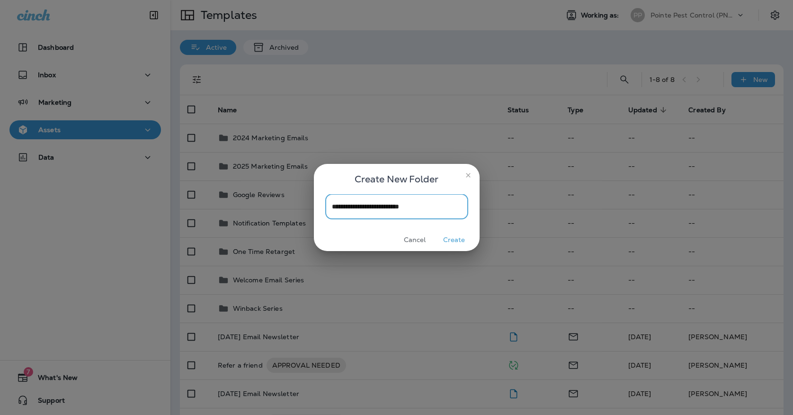
type input "**********"
click at [451, 235] on button "Create" at bounding box center [453, 239] width 35 height 15
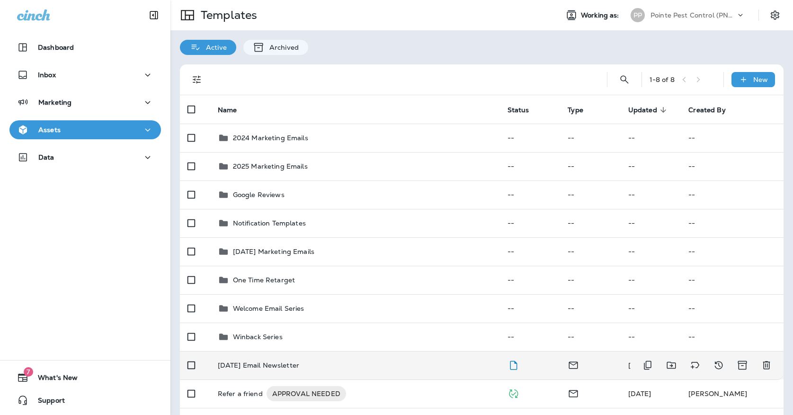
click at [345, 361] on div "[DATE] Email Newsletter" at bounding box center [355, 365] width 274 height 8
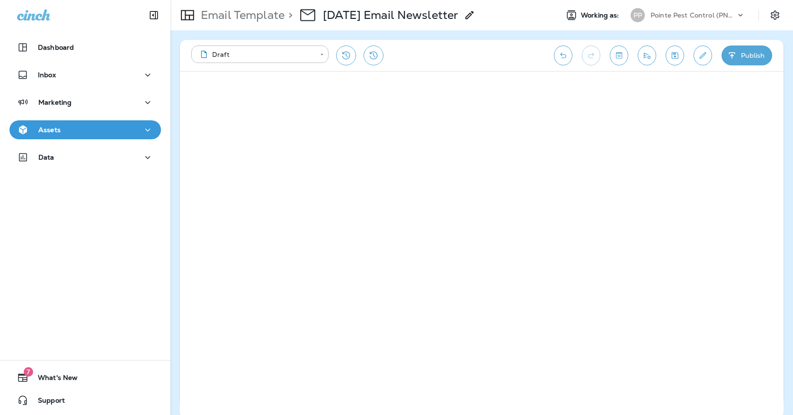
click at [698, 51] on icon "Edit details" at bounding box center [703, 55] width 10 height 9
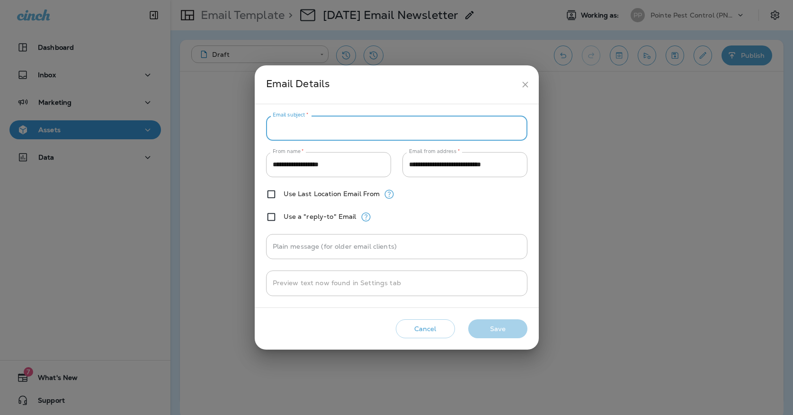
paste input "**********"
type input "**********"
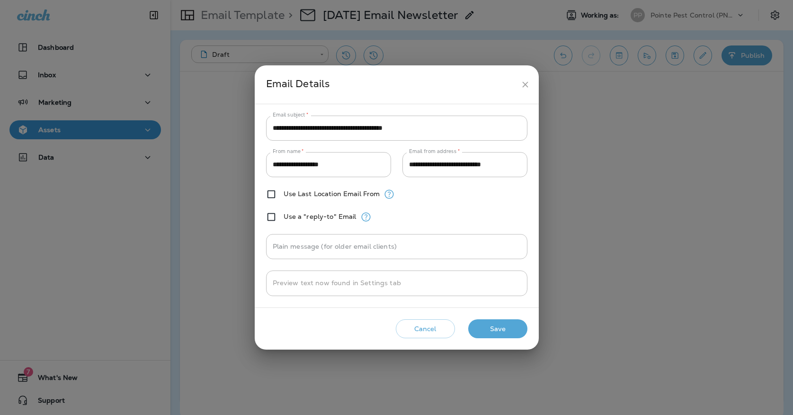
click at [491, 98] on h2 "Email Details" at bounding box center [397, 84] width 284 height 38
click at [516, 327] on button "Save" at bounding box center [497, 328] width 59 height 19
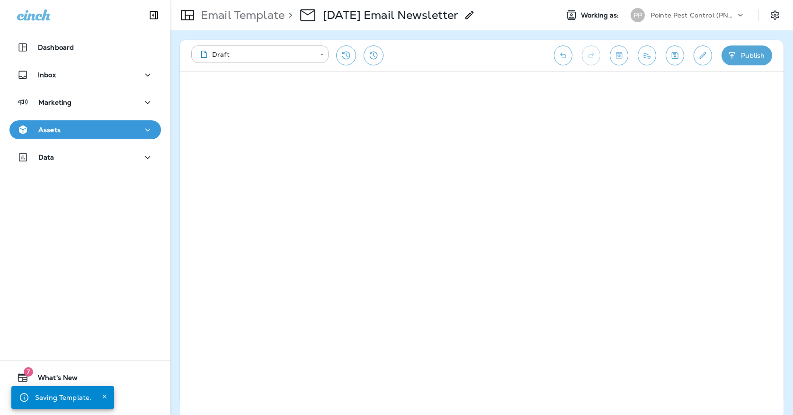
click at [705, 54] on icon "Edit details" at bounding box center [702, 55] width 7 height 7
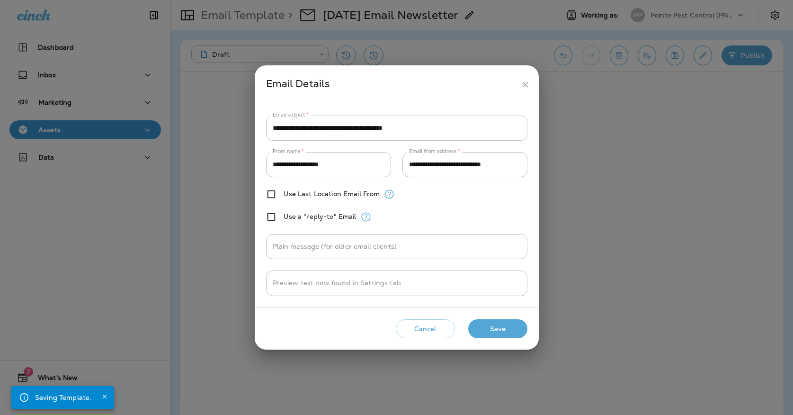
click at [527, 84] on icon "close" at bounding box center [525, 85] width 10 height 10
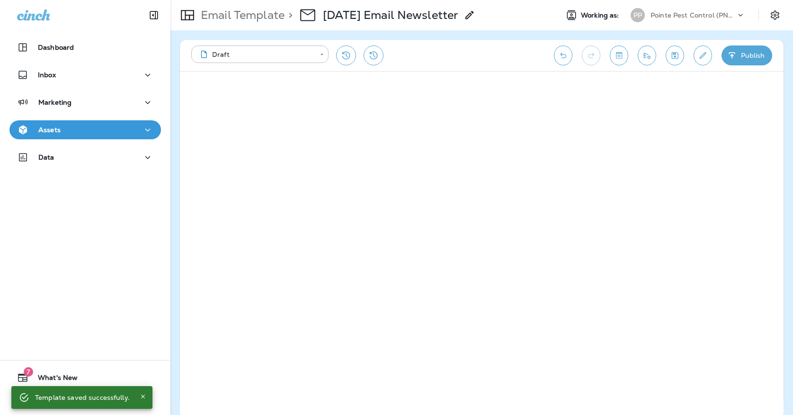
click at [674, 59] on icon "Save" at bounding box center [675, 55] width 7 height 7
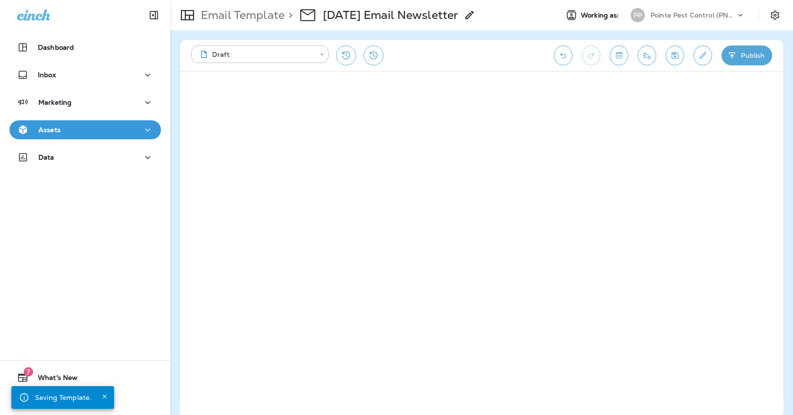
click at [142, 131] on icon "button" at bounding box center [147, 130] width 11 height 12
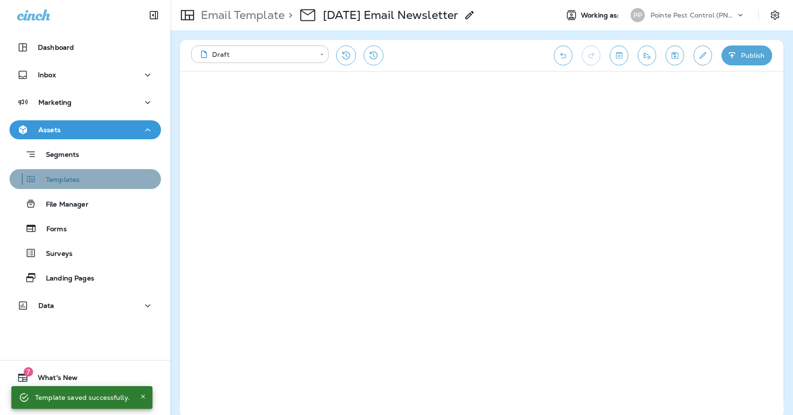
click at [112, 182] on div "Templates" at bounding box center [85, 179] width 144 height 14
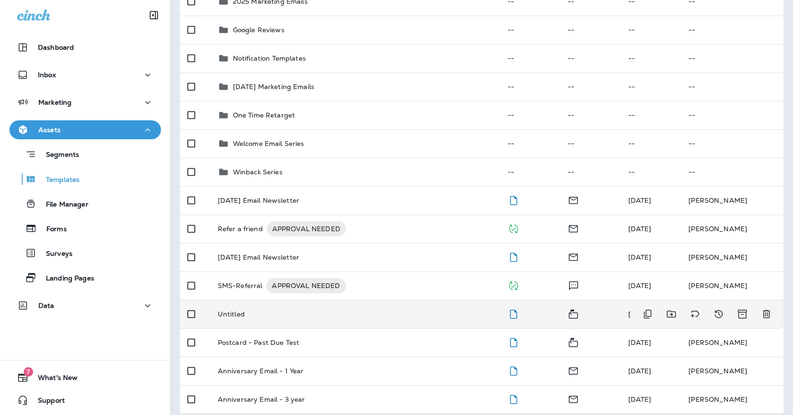
scroll to position [164, 0]
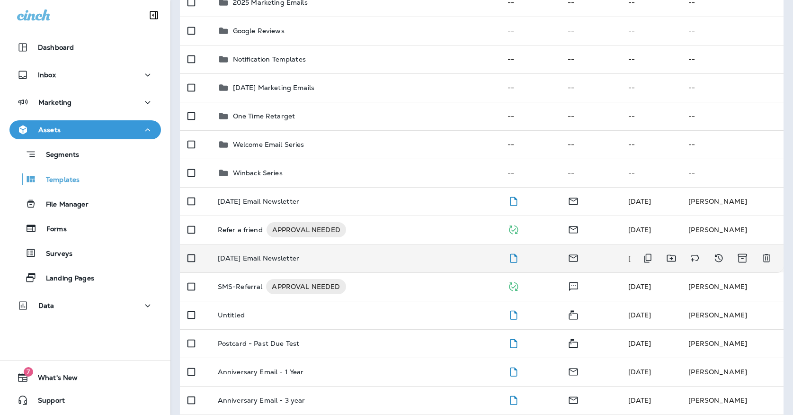
click at [348, 258] on td "[DATE] Email Newsletter" at bounding box center [355, 258] width 290 height 28
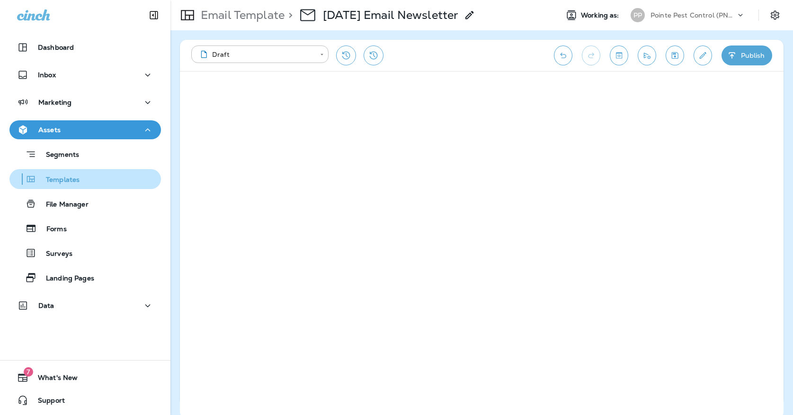
click at [131, 188] on button "Templates" at bounding box center [84, 179] width 151 height 20
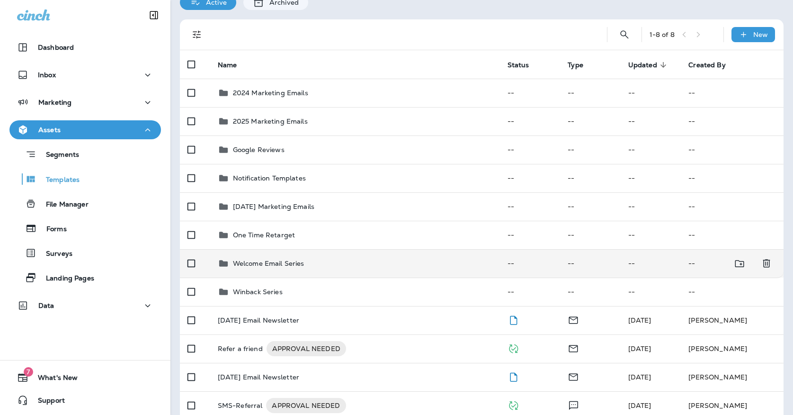
scroll to position [135, 0]
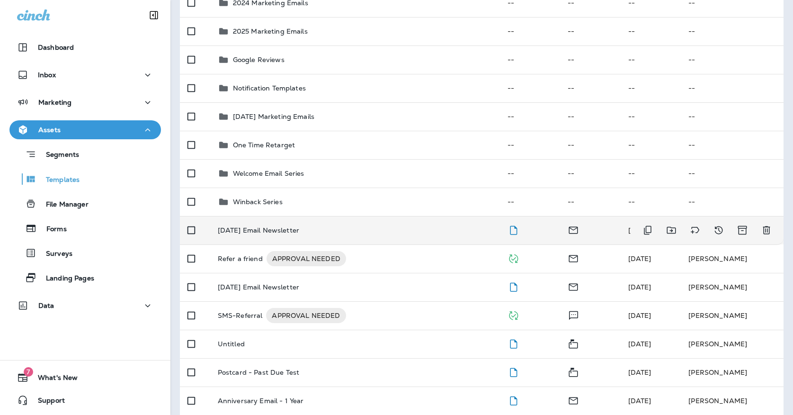
click at [390, 226] on div "[DATE] Email Newsletter" at bounding box center [355, 230] width 274 height 8
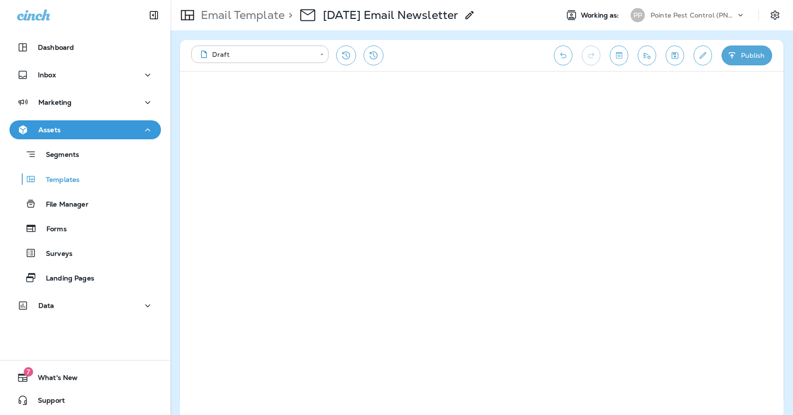
click at [98, 189] on div "Segments Templates File Manager Forms Surveys Landing Pages" at bounding box center [84, 213] width 151 height 148
click at [99, 182] on div "Templates" at bounding box center [85, 179] width 144 height 14
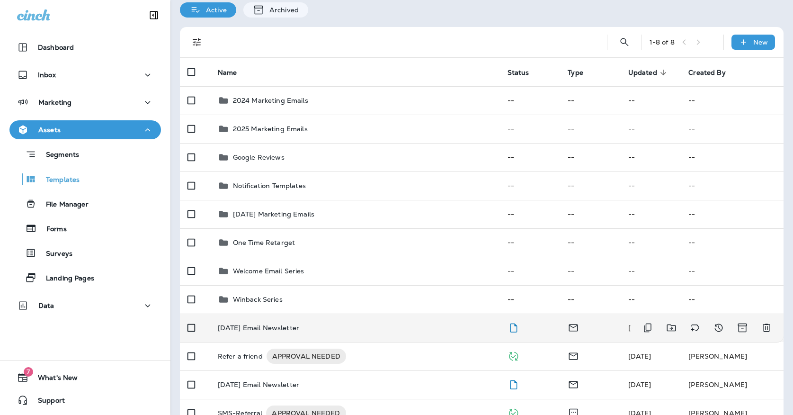
scroll to position [46, 0]
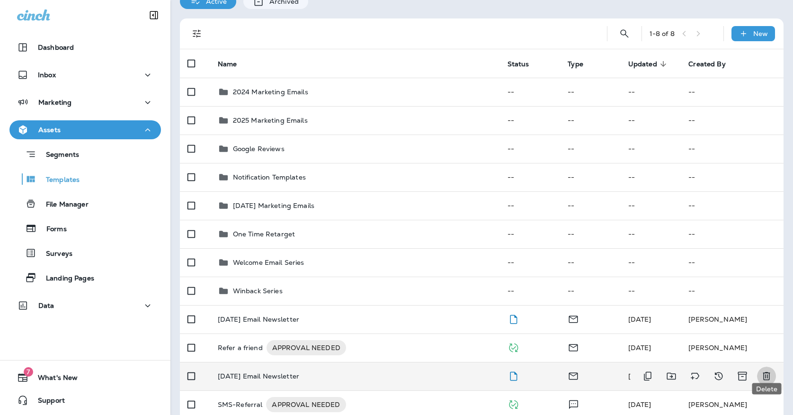
click at [767, 370] on icon "Delete" at bounding box center [765, 375] width 11 height 11
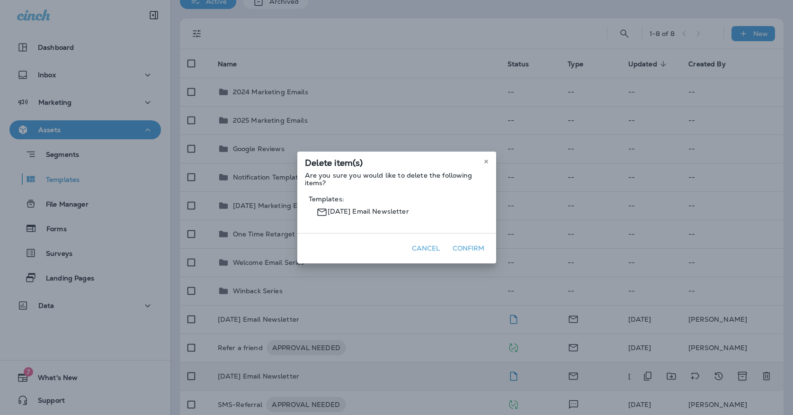
click at [459, 243] on button "Confirm" at bounding box center [469, 248] width 40 height 15
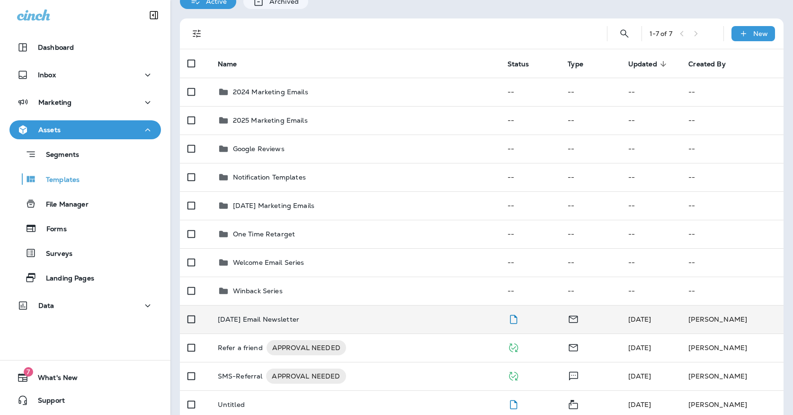
click at [338, 315] on div "[DATE] Email Newsletter" at bounding box center [355, 319] width 274 height 8
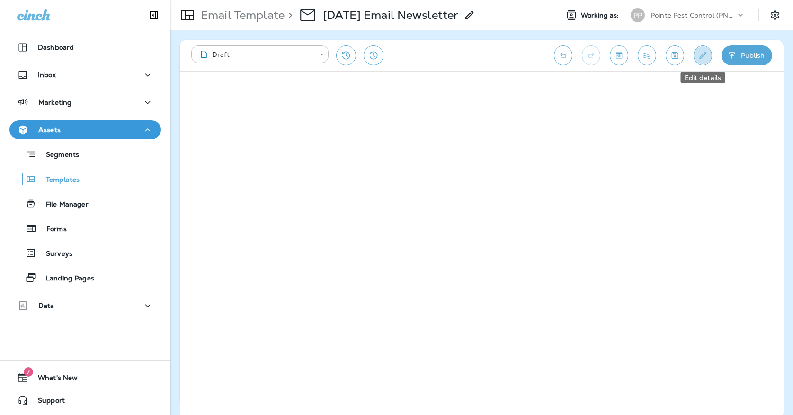
click at [700, 58] on icon "Edit details" at bounding box center [703, 55] width 10 height 9
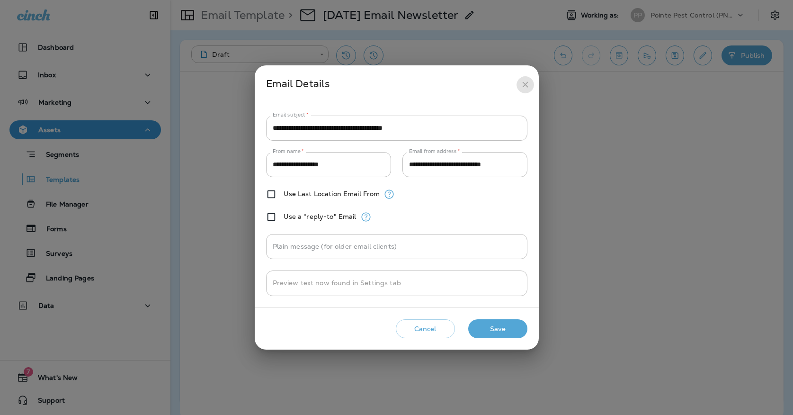
click at [530, 85] on icon "close" at bounding box center [525, 85] width 10 height 10
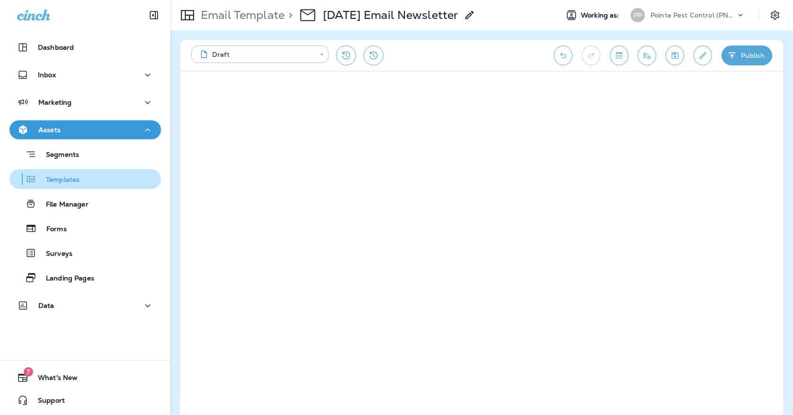
click at [88, 173] on div "Templates" at bounding box center [85, 179] width 144 height 14
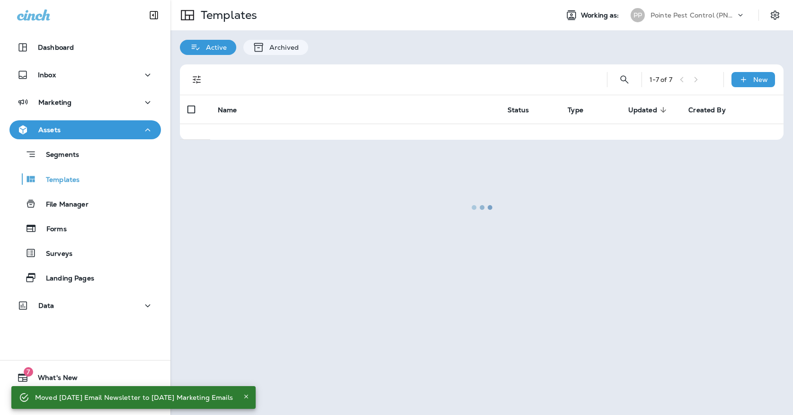
click at [664, 21] on div at bounding box center [481, 207] width 620 height 413
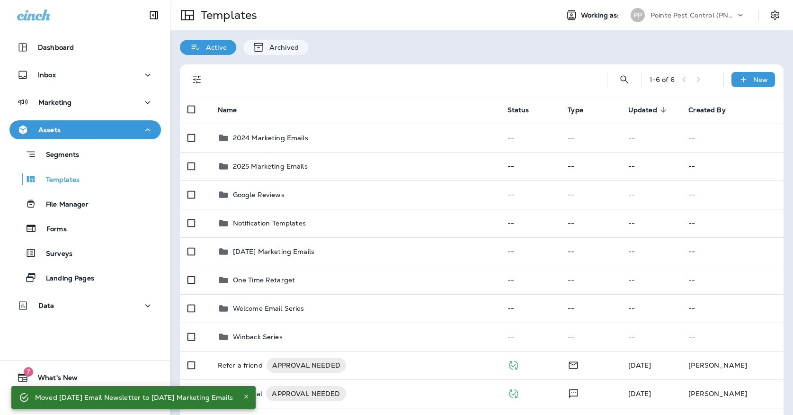
click at [664, 20] on div "Pointe Pest Control (PNW)" at bounding box center [692, 15] width 85 height 14
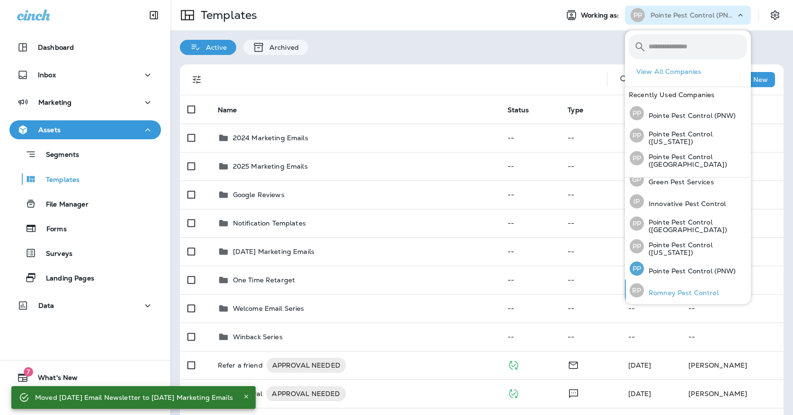
scroll to position [30, 0]
click at [660, 290] on p "Romney Pest Control" at bounding box center [681, 294] width 75 height 8
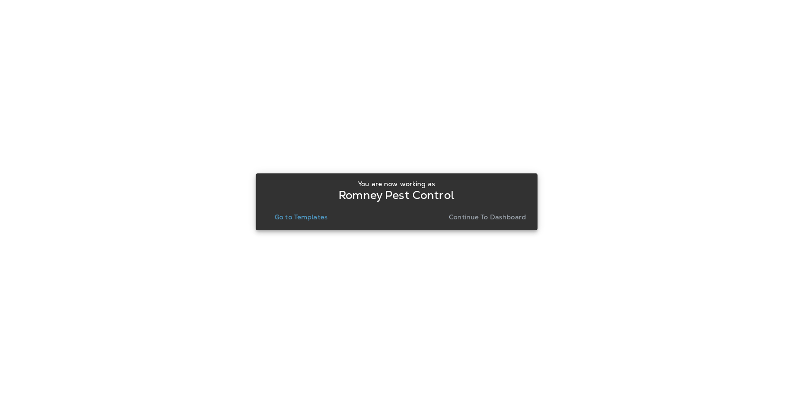
click at [319, 222] on button "Go to Templates" at bounding box center [301, 216] width 61 height 13
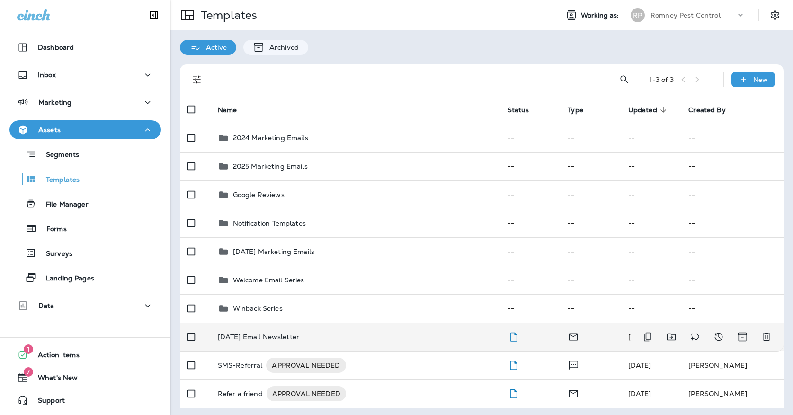
click at [294, 333] on p "[DATE] Email Newsletter" at bounding box center [258, 337] width 81 height 8
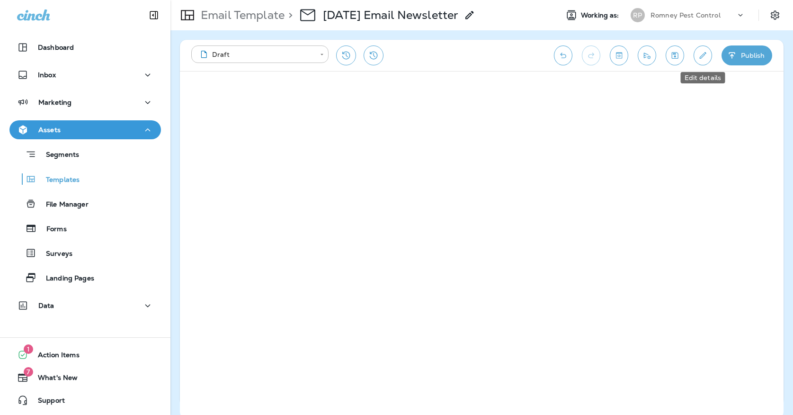
click at [706, 60] on icon "Edit details" at bounding box center [703, 55] width 10 height 9
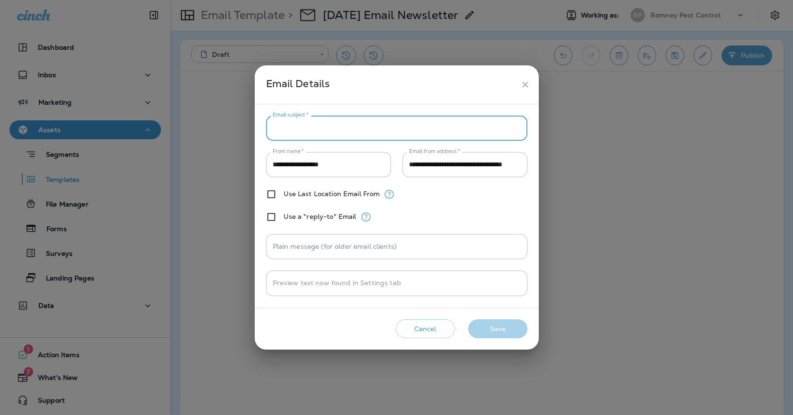
paste input "**********"
type input "**********"
click at [491, 325] on button "Save" at bounding box center [497, 328] width 59 height 19
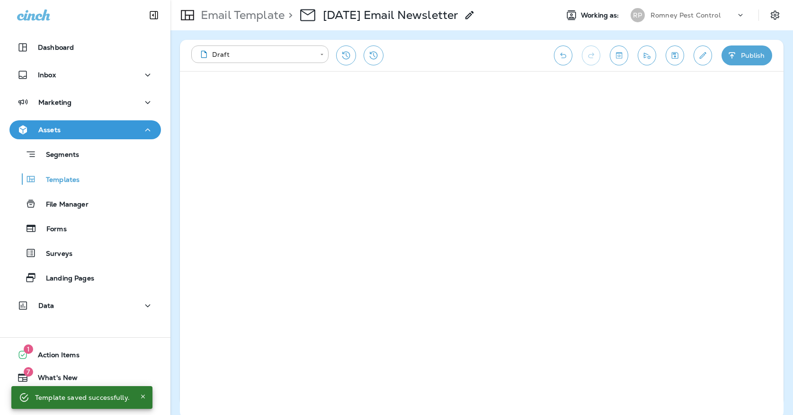
click at [679, 55] on icon "Save" at bounding box center [675, 55] width 10 height 9
click at [703, 54] on icon "Edit details" at bounding box center [702, 55] width 7 height 7
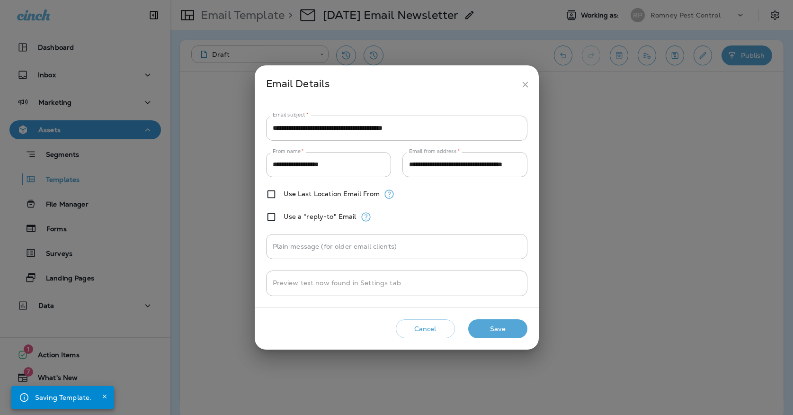
click at [522, 81] on icon "close" at bounding box center [525, 85] width 10 height 10
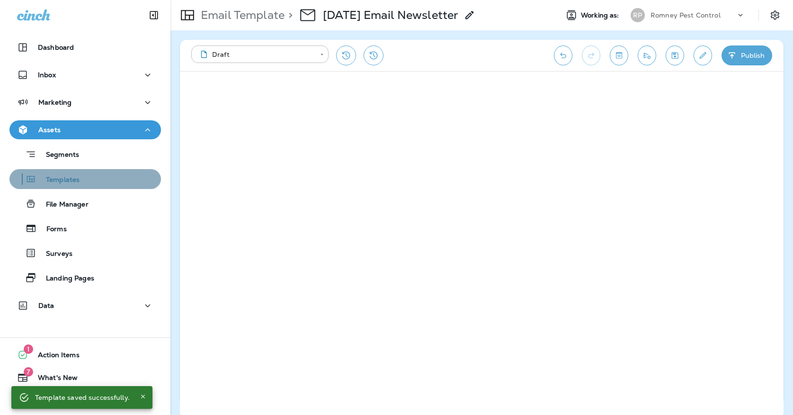
click at [110, 172] on div "Templates" at bounding box center [85, 179] width 144 height 14
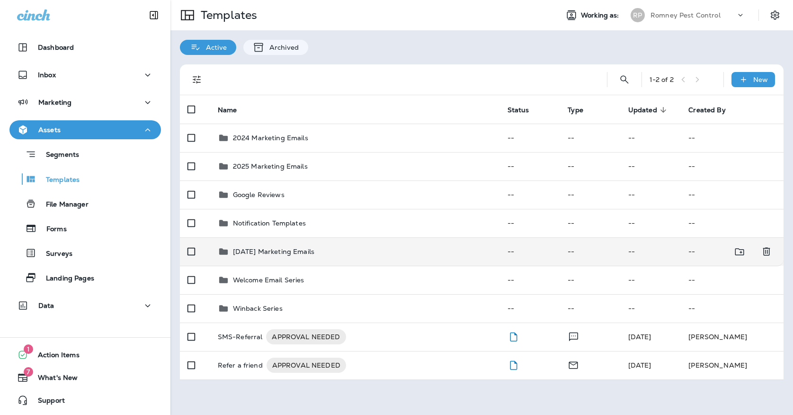
click at [272, 248] on p "[DATE] Marketing Emails" at bounding box center [273, 252] width 81 height 8
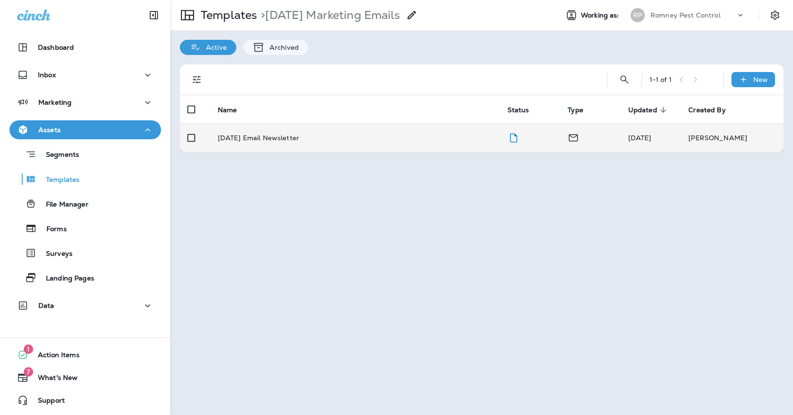
click at [294, 139] on td "[DATE] Email Newsletter" at bounding box center [355, 138] width 290 height 28
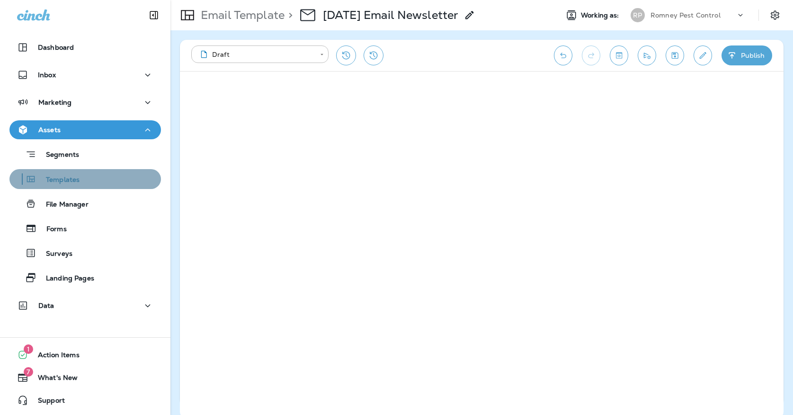
click at [95, 179] on div "Templates" at bounding box center [85, 179] width 144 height 14
